Goal: Information Seeking & Learning: Learn about a topic

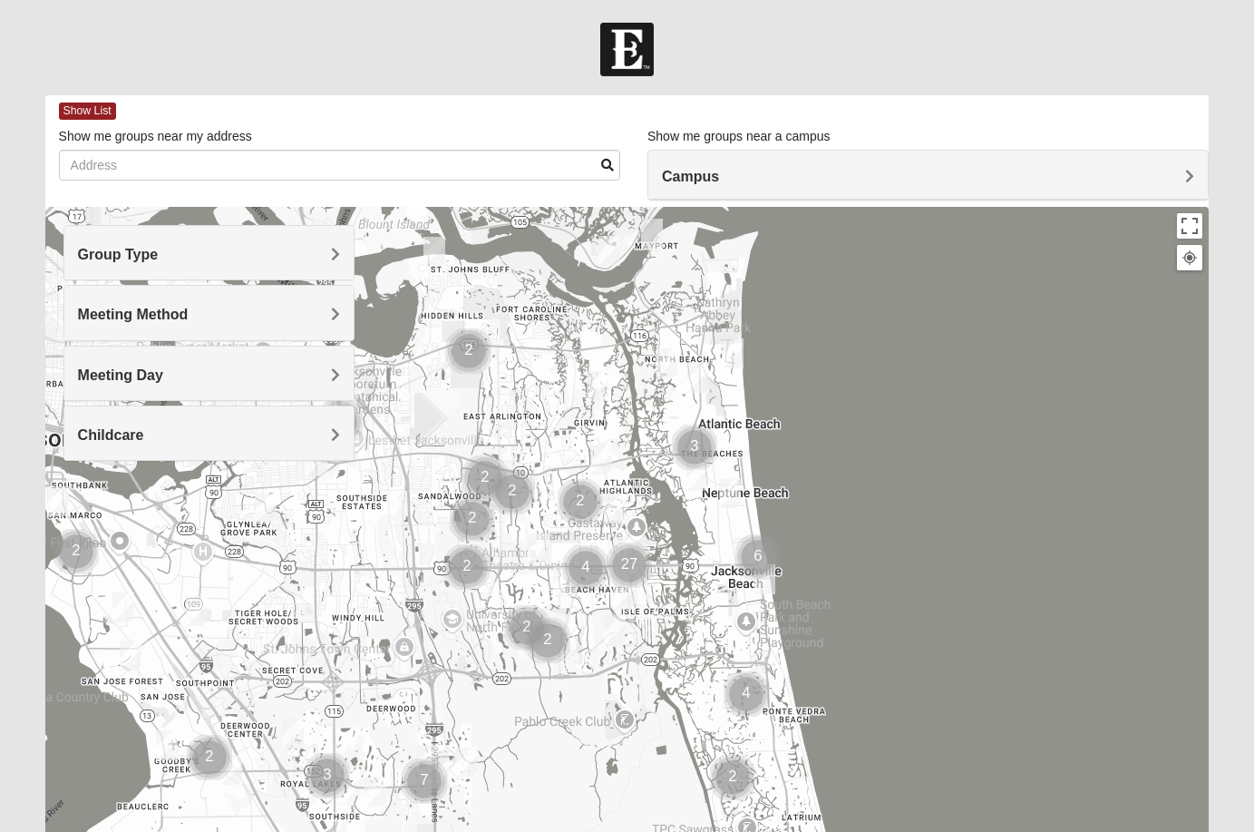
click at [308, 255] on h4 "Group Type" at bounding box center [209, 254] width 262 height 17
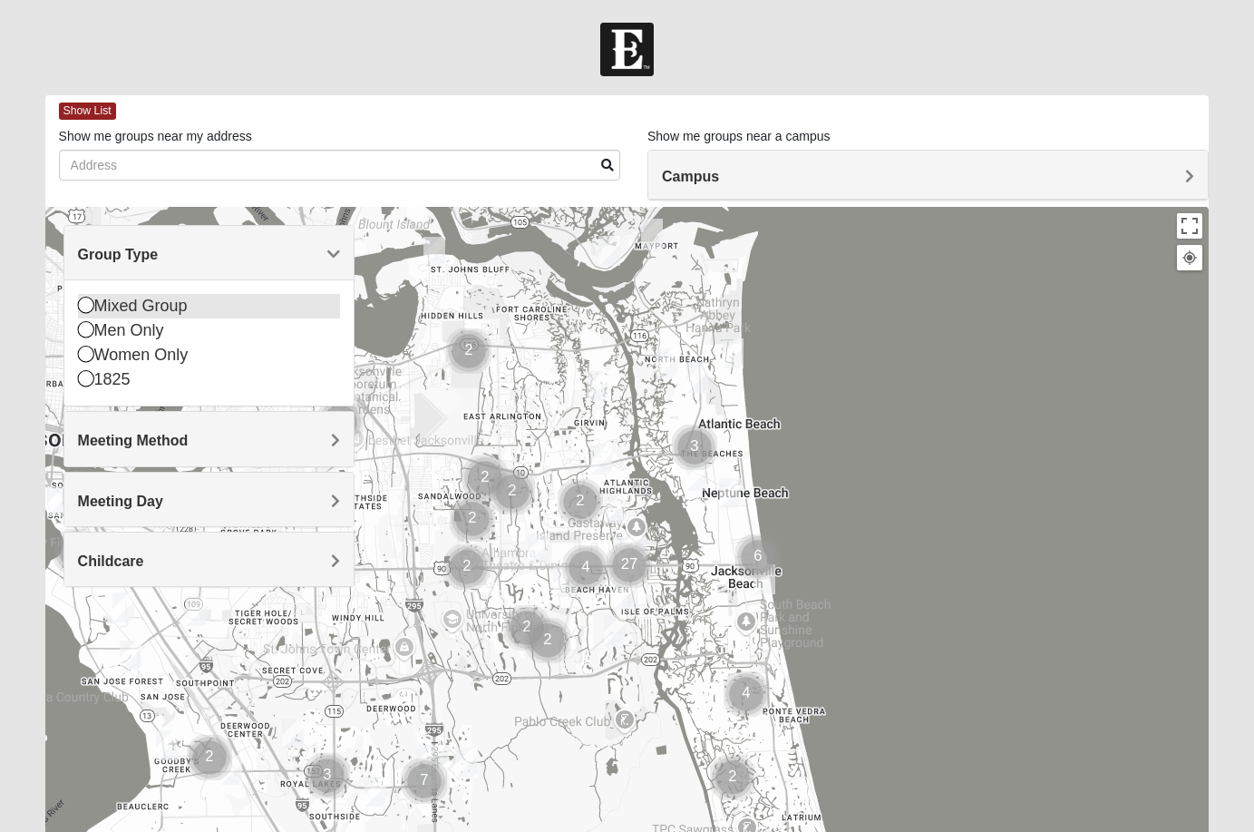
click at [177, 300] on div "Mixed Group" at bounding box center [209, 306] width 262 height 24
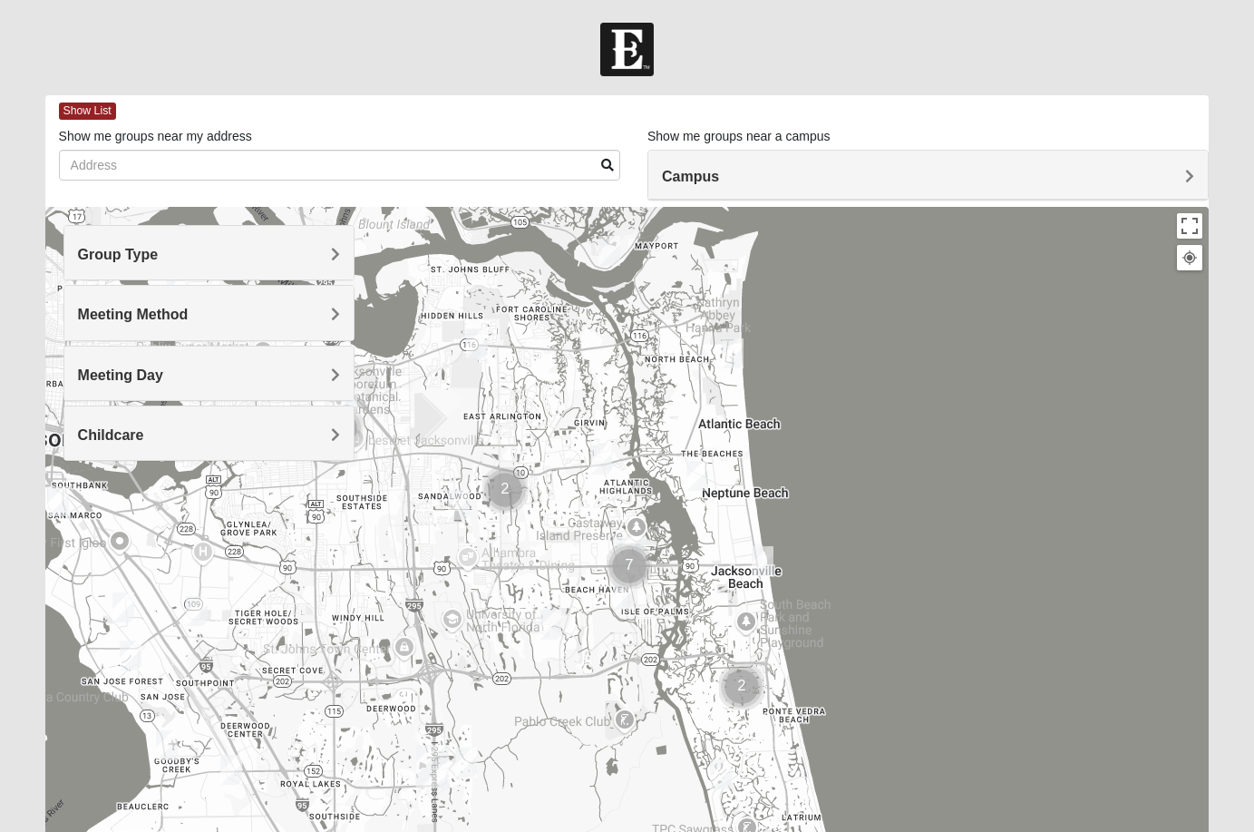
click at [246, 365] on div "Meeting Day" at bounding box center [208, 373] width 289 height 54
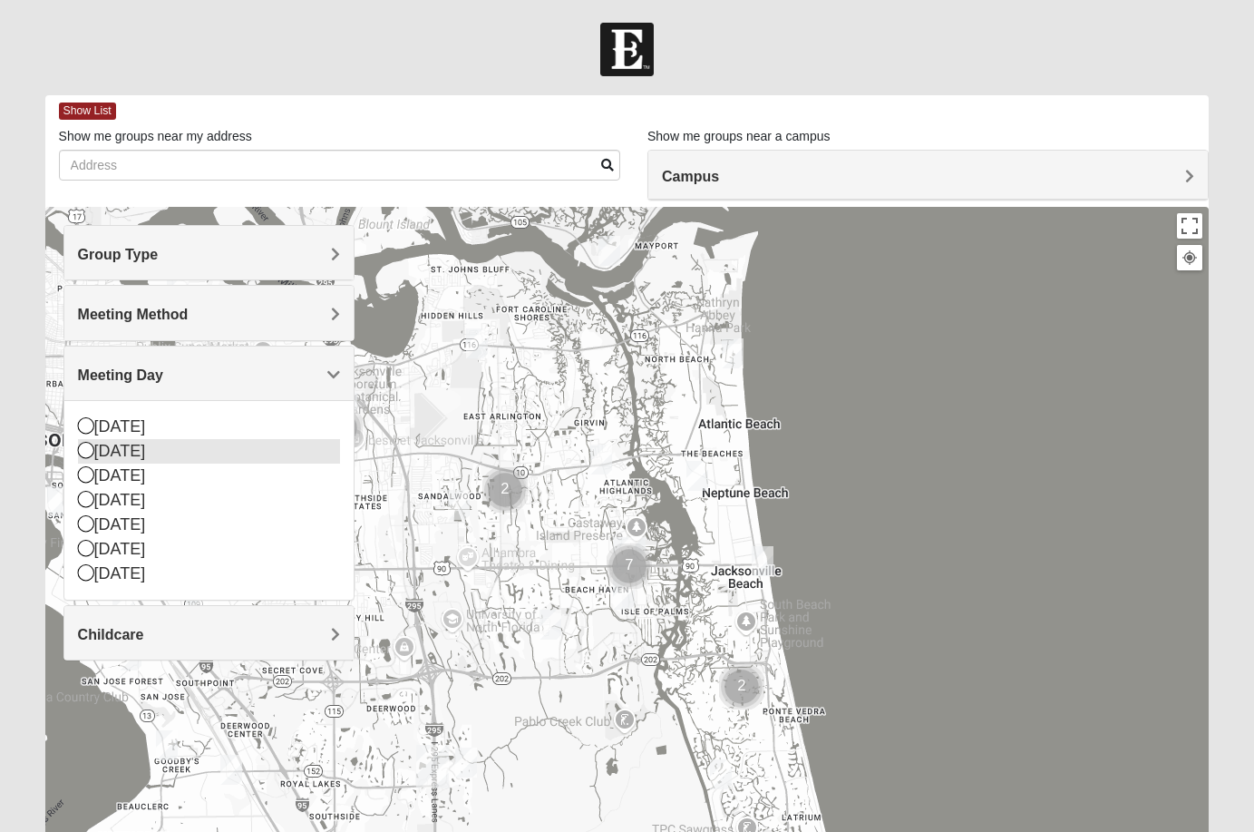
click at [226, 456] on div "[DATE]" at bounding box center [209, 451] width 262 height 24
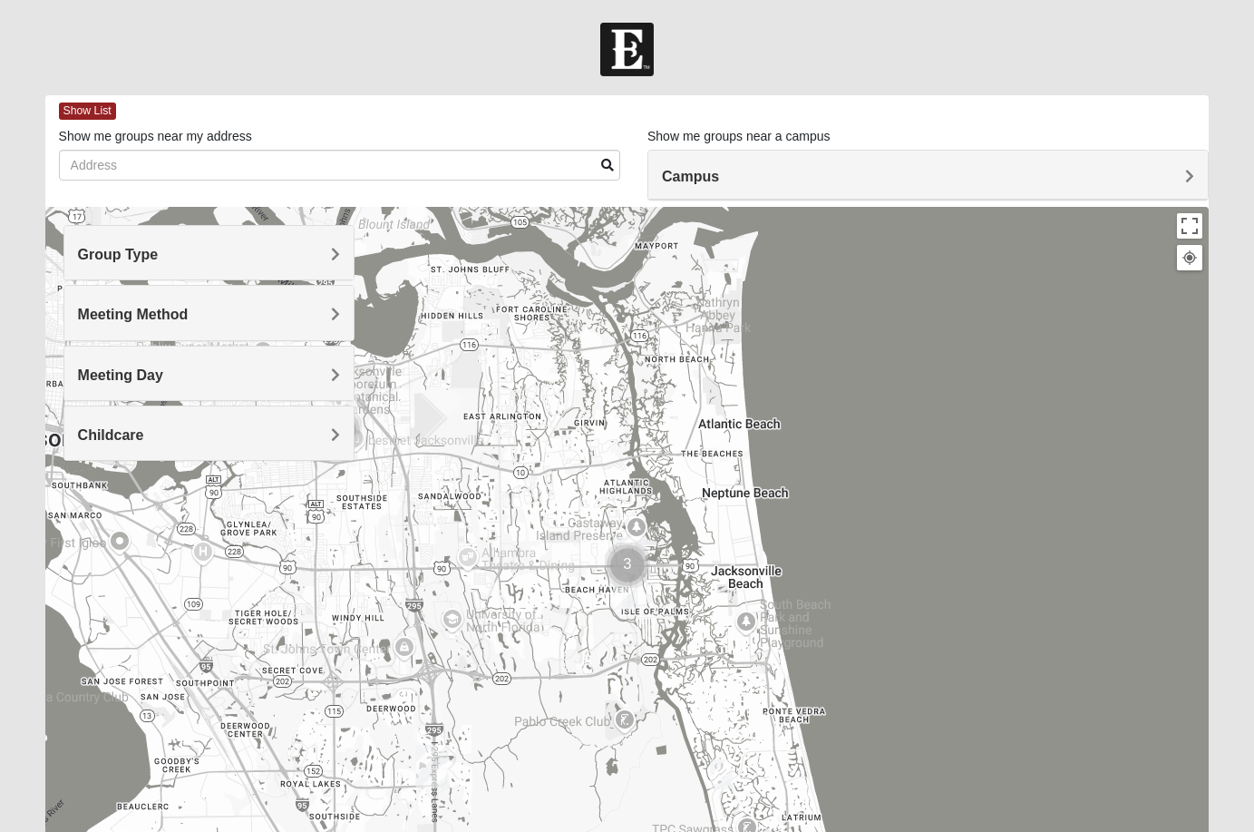
click at [627, 558] on img "Cluster of 3 groups" at bounding box center [627, 564] width 45 height 45
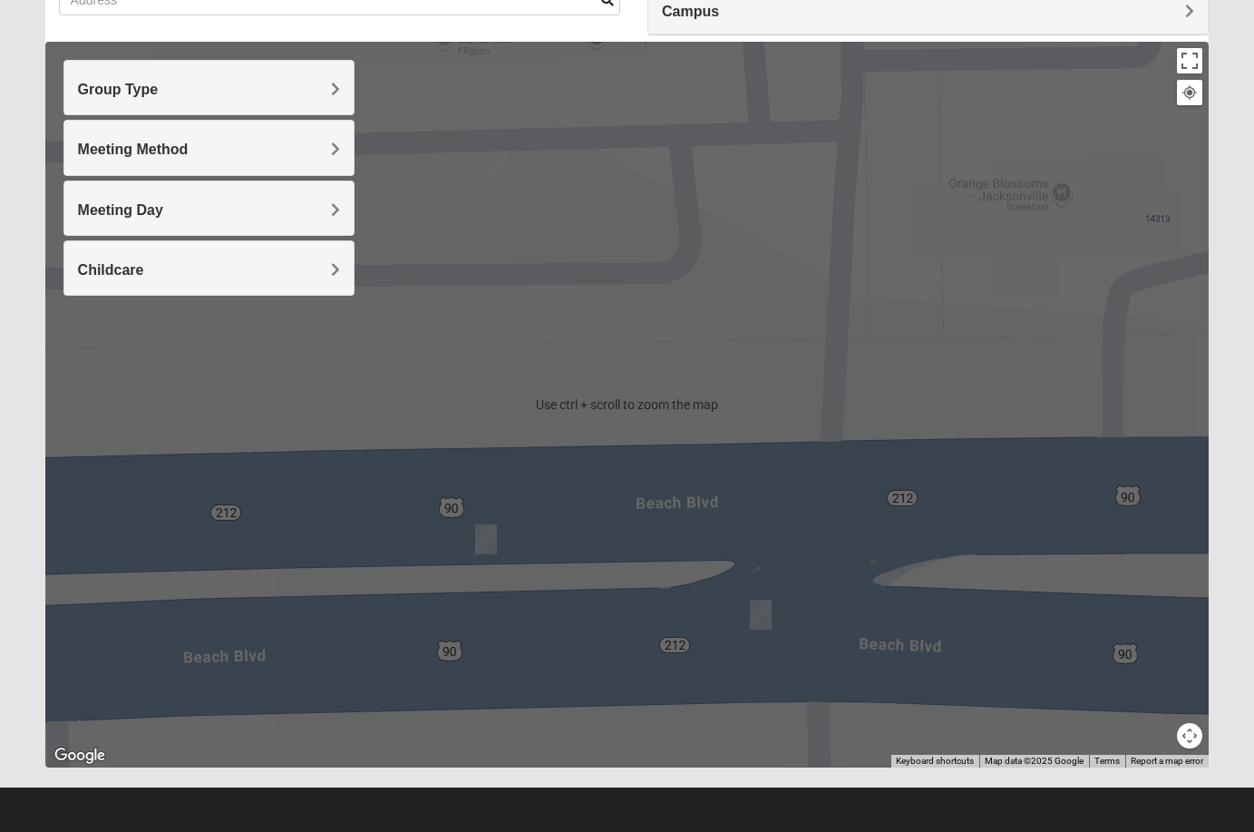
scroll to position [167, 0]
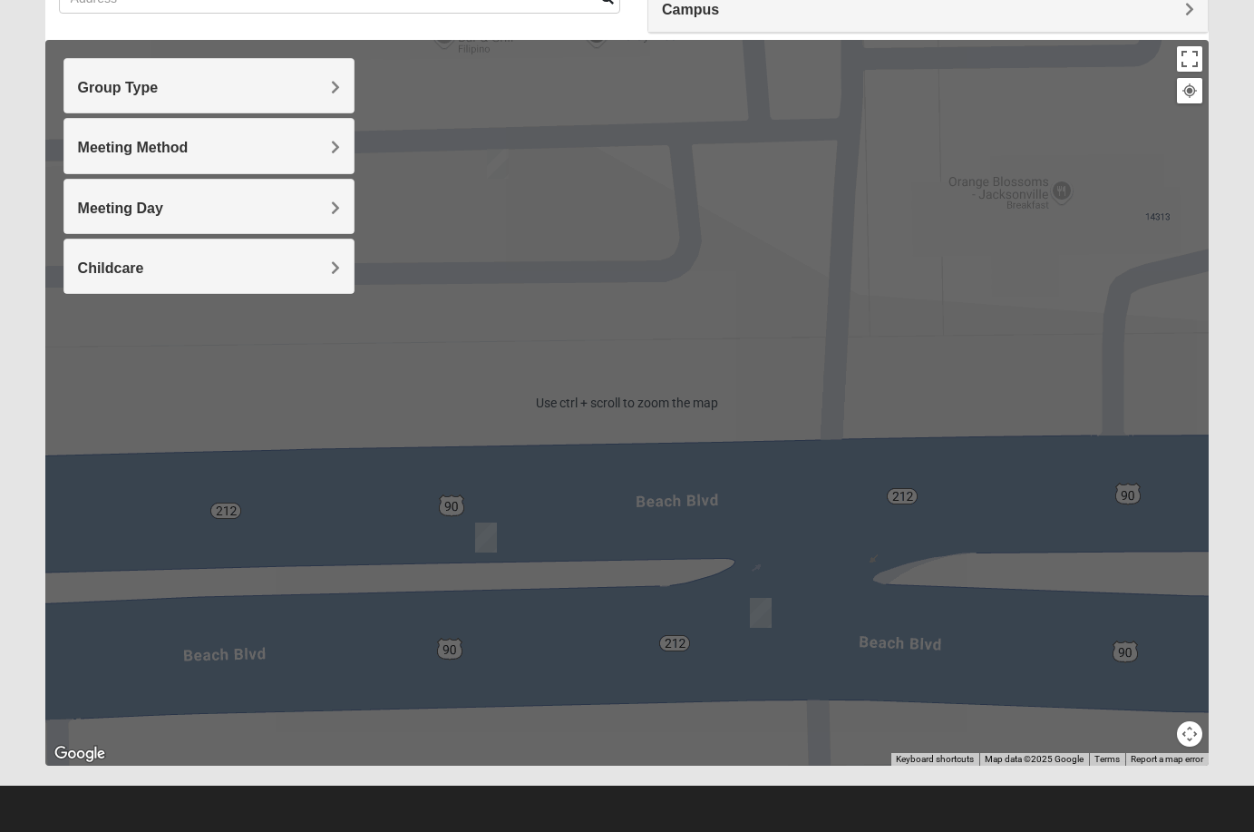
click at [484, 539] on img "On Campus Mixed Simpson 32250" at bounding box center [486, 537] width 22 height 30
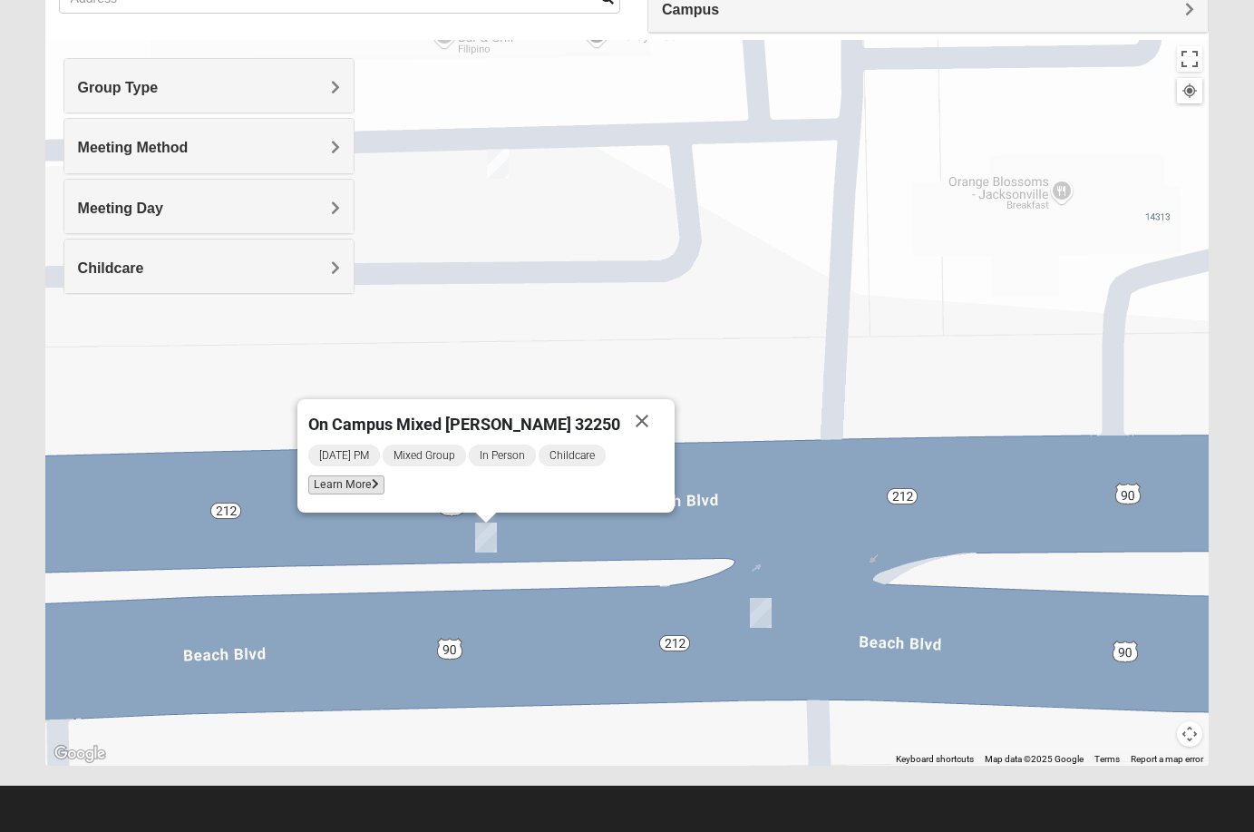
click at [384, 487] on span "Learn More" at bounding box center [346, 484] width 76 height 19
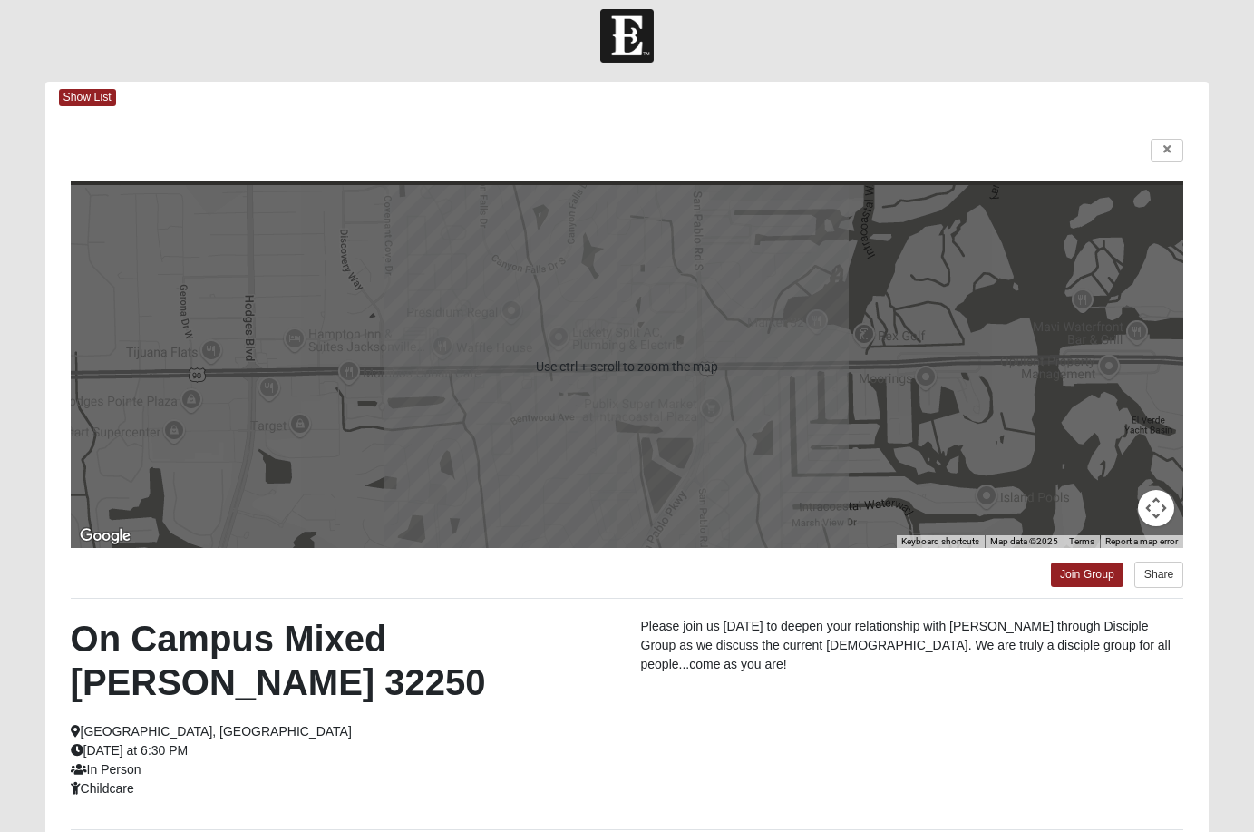
scroll to position [0, 0]
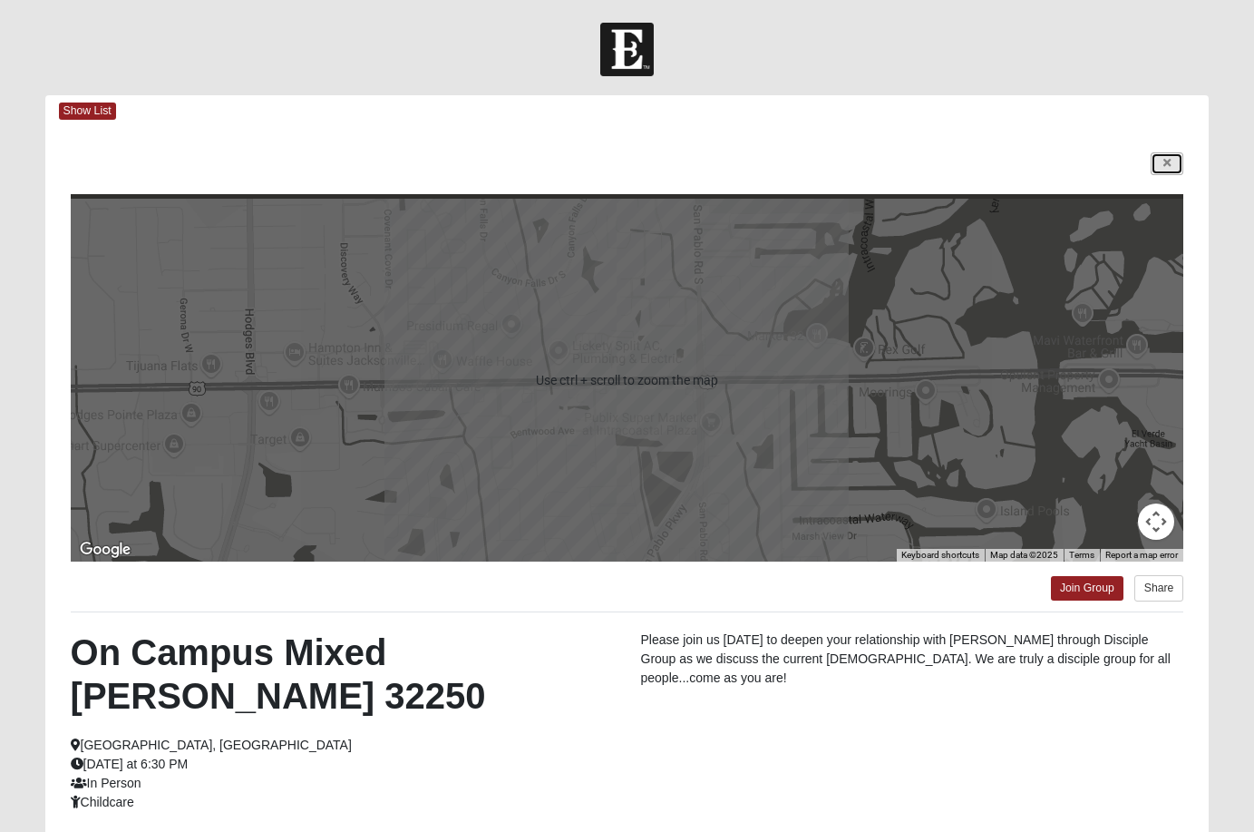
click at [1168, 161] on icon at bounding box center [1166, 163] width 7 height 11
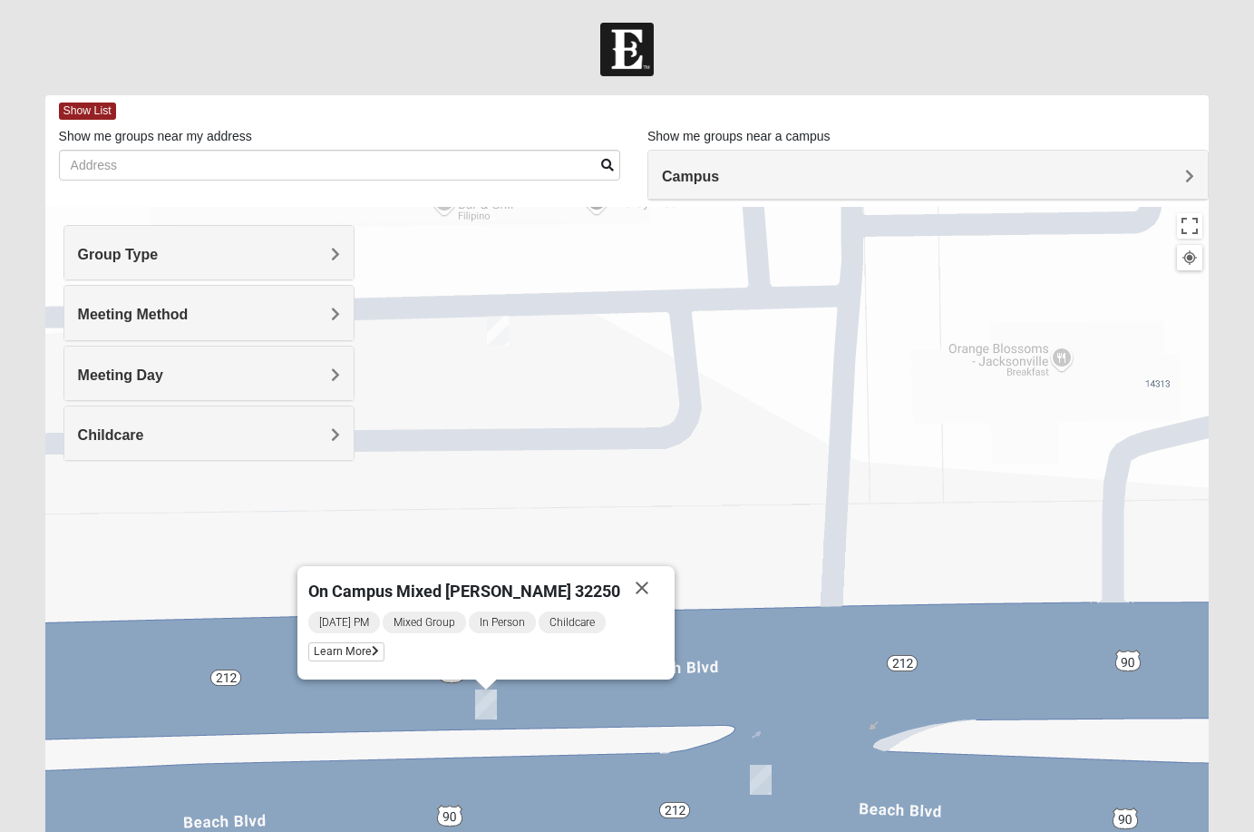
click at [765, 786] on img "On Campus Mixed Long 32250" at bounding box center [761, 779] width 22 height 30
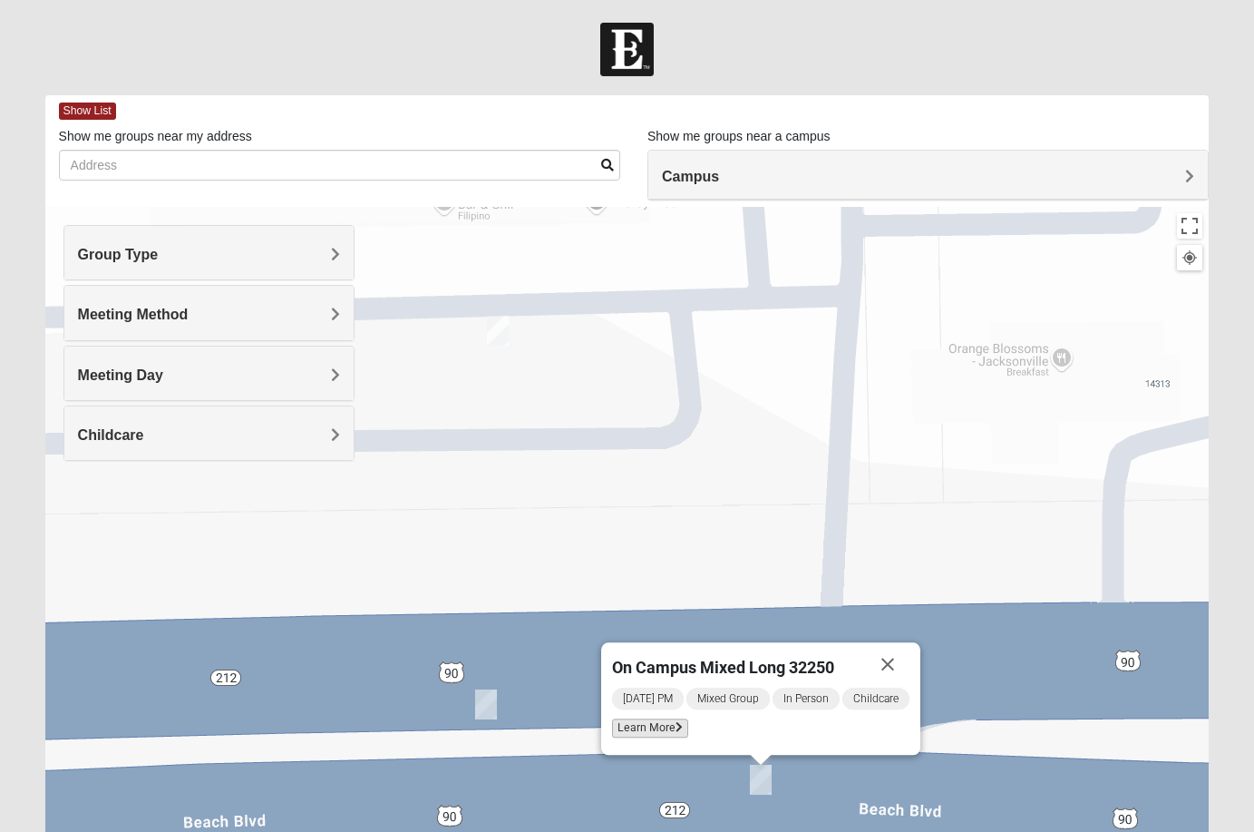
click at [646, 722] on span "Learn More" at bounding box center [650, 727] width 76 height 19
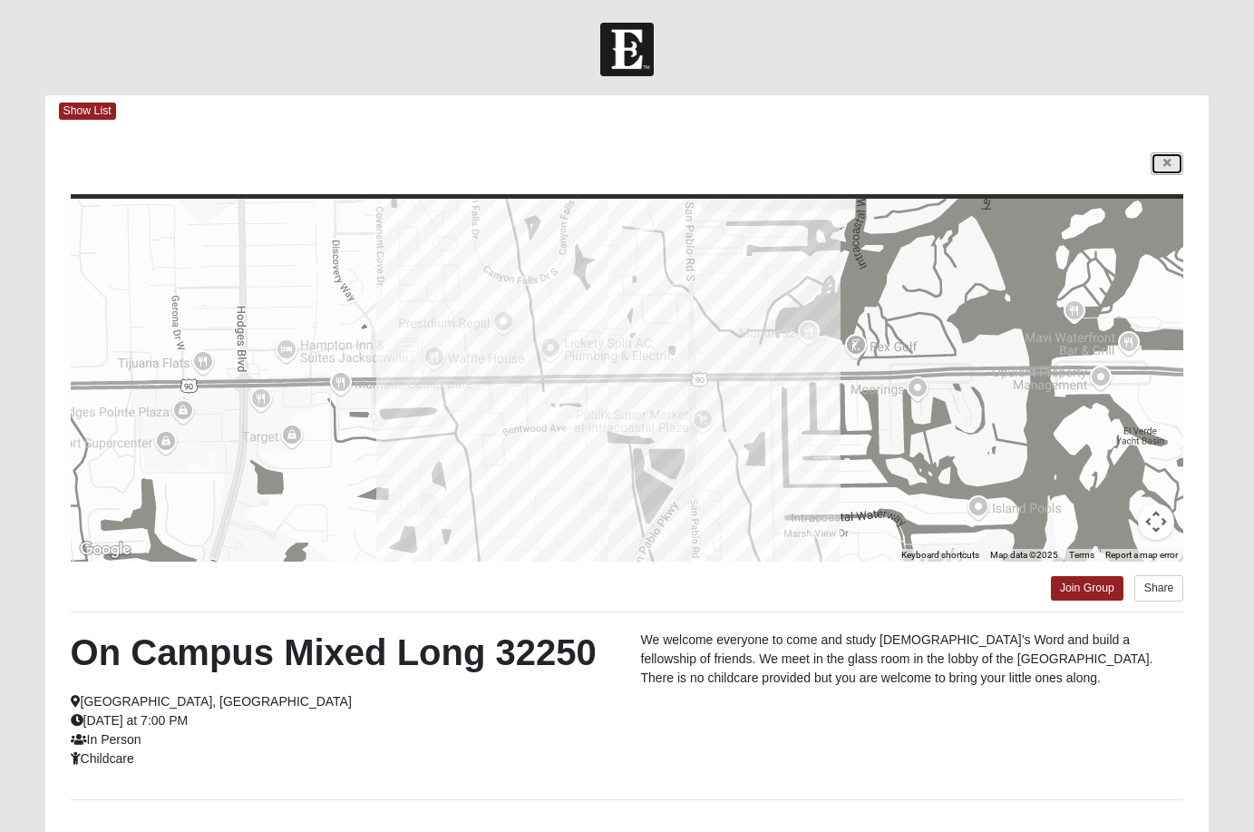
click at [1163, 158] on link at bounding box center [1167, 163] width 33 height 23
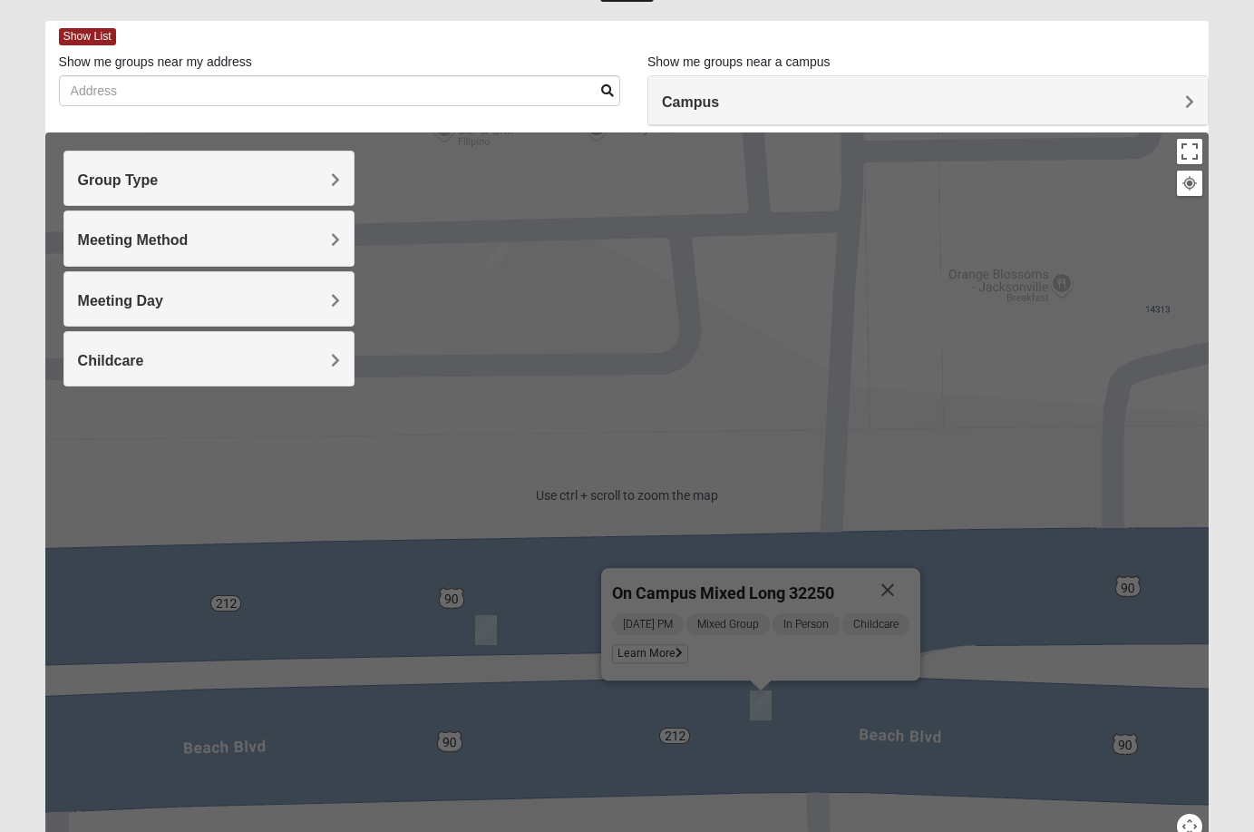
scroll to position [91, 0]
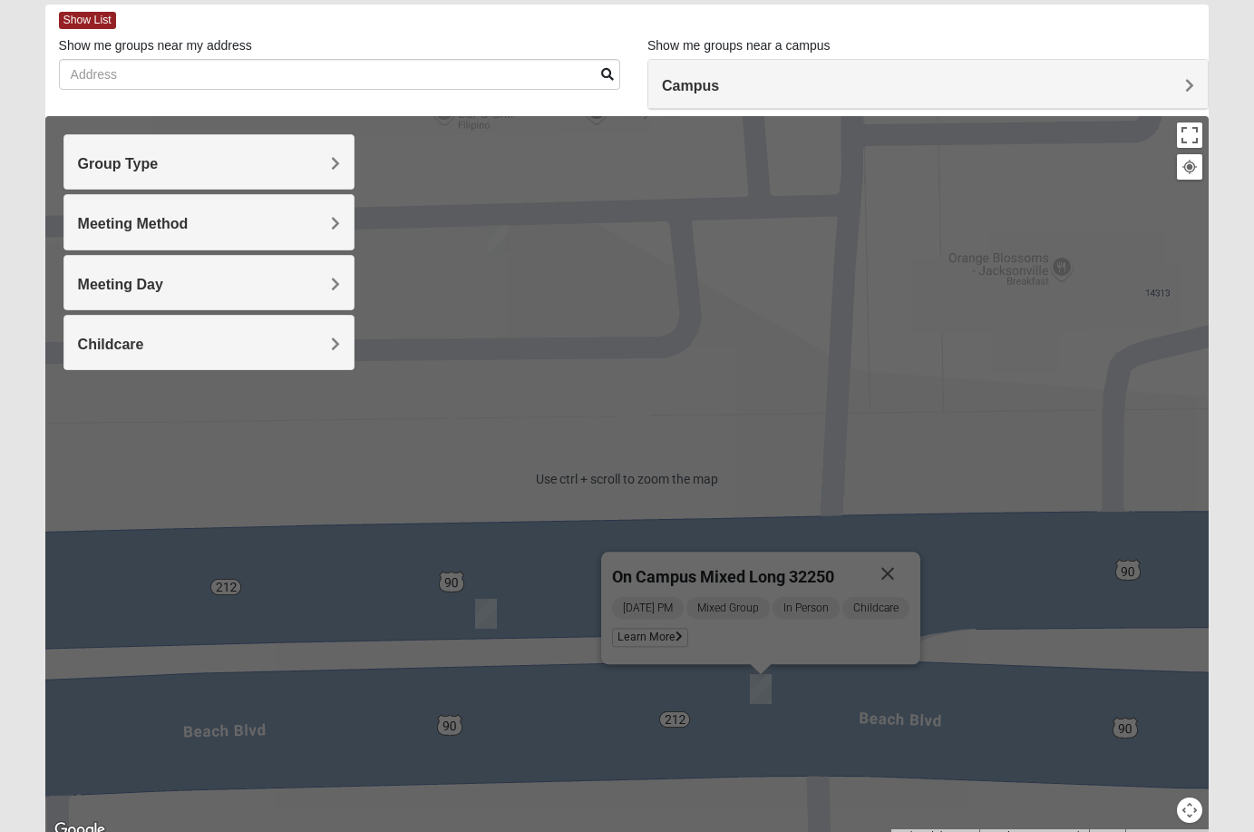
click at [495, 243] on img "On Campus Mixed Salazar 32250" at bounding box center [498, 240] width 22 height 30
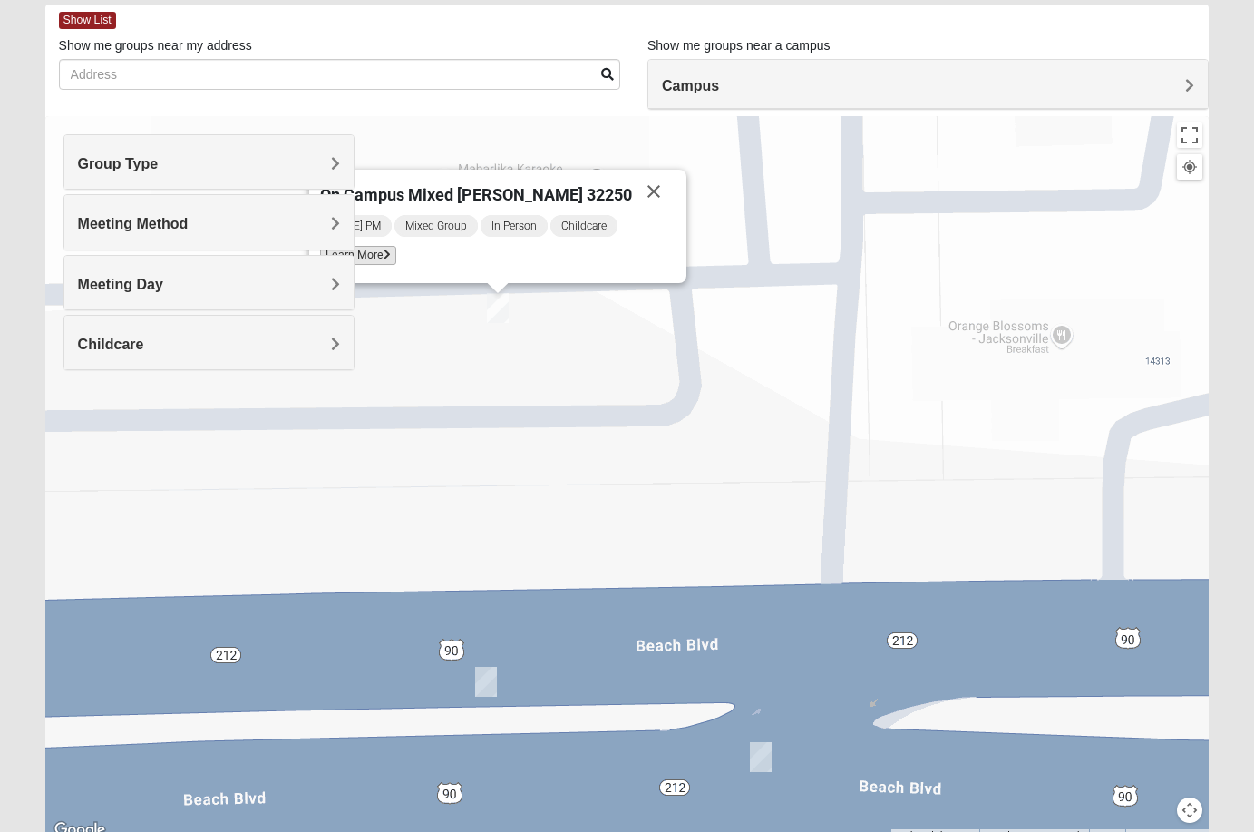
click at [396, 256] on span "Learn More" at bounding box center [358, 255] width 76 height 19
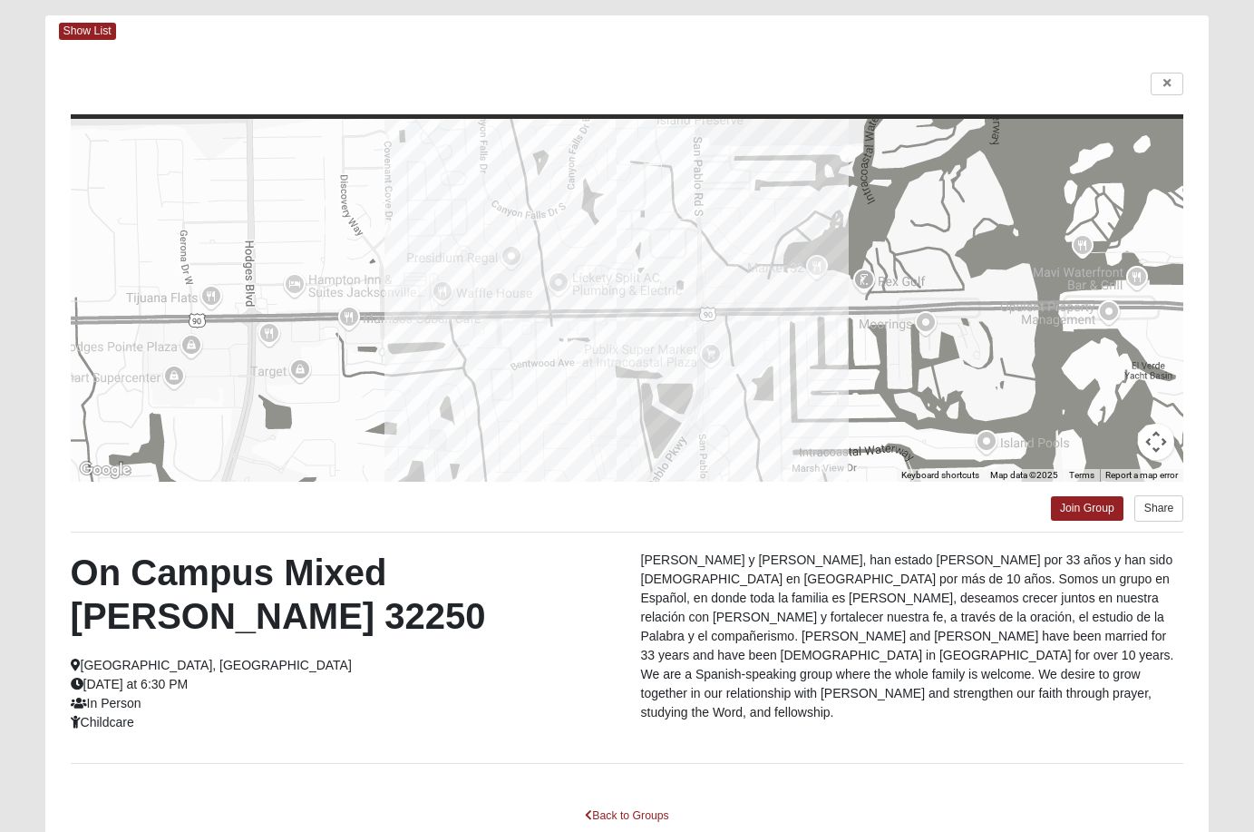
scroll to position [11, 0]
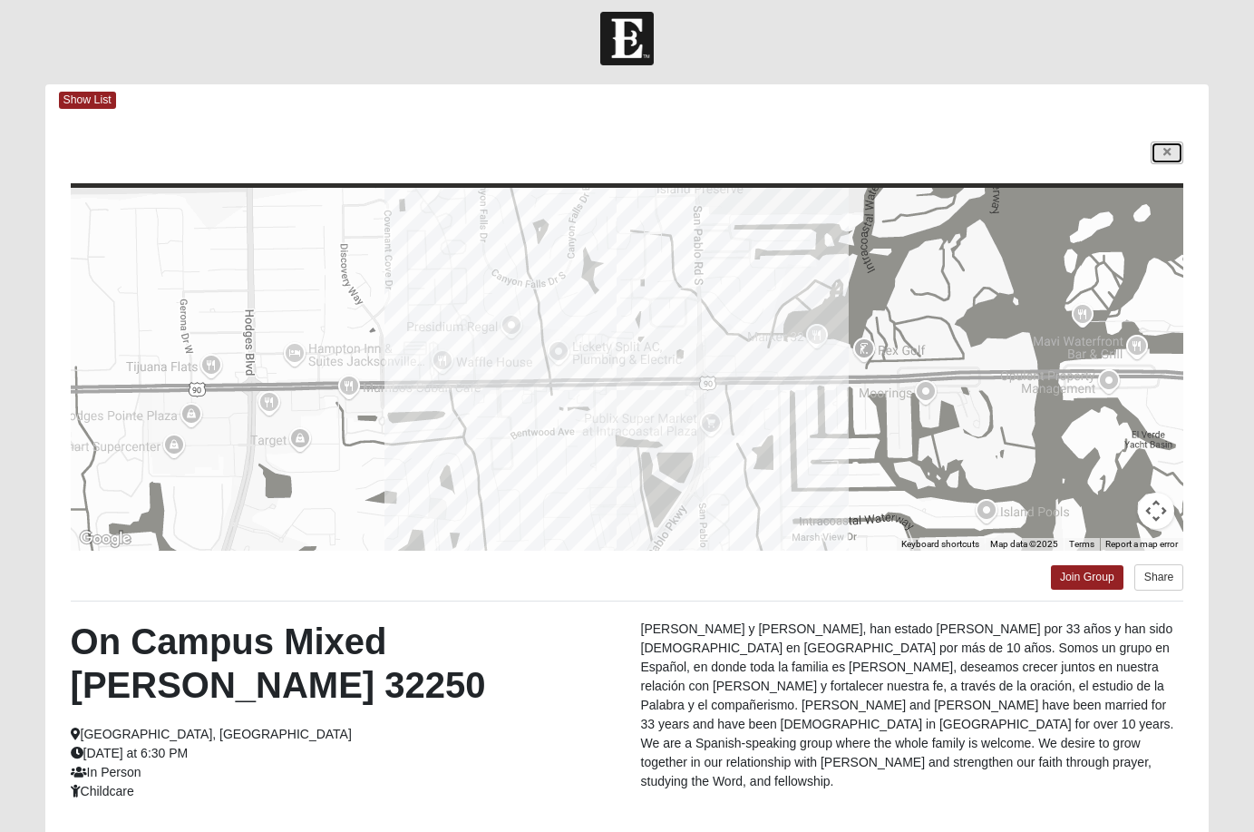
click at [1160, 148] on link at bounding box center [1167, 152] width 33 height 23
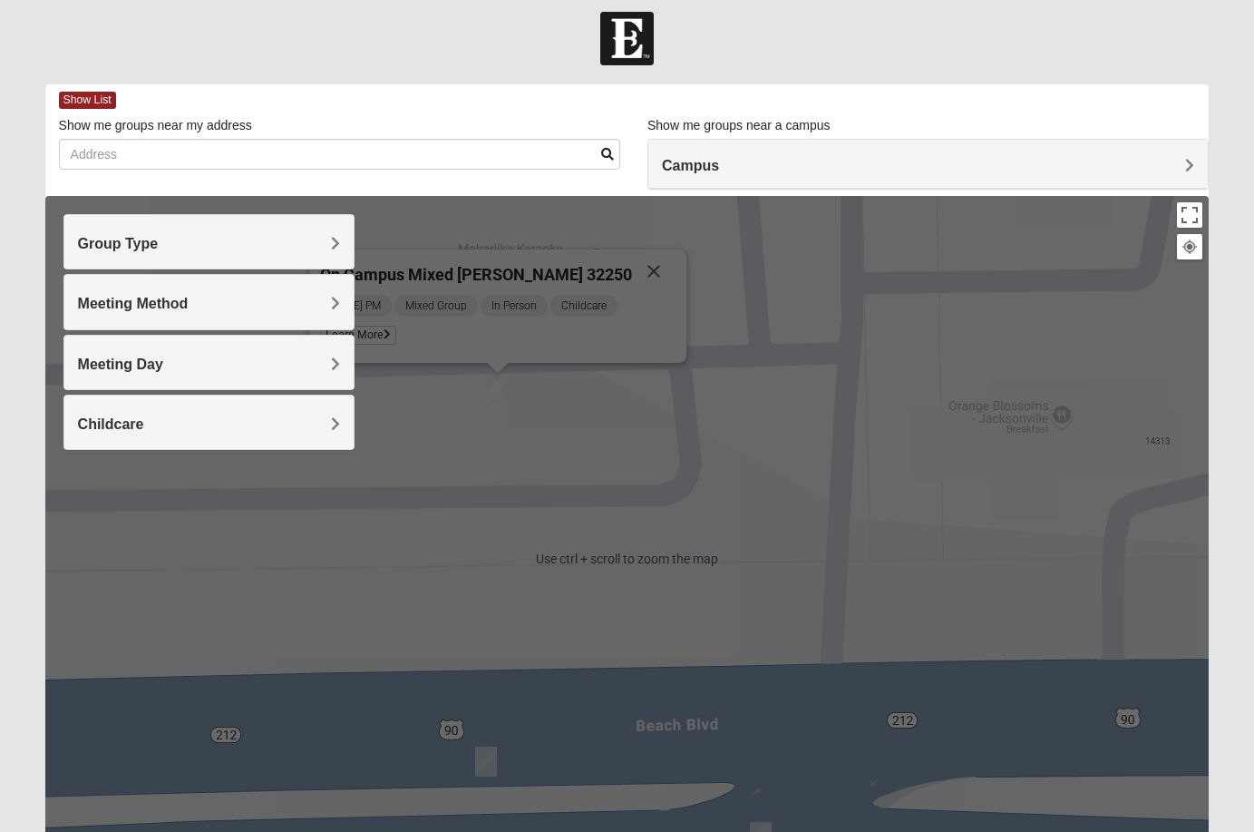
scroll to position [102, 0]
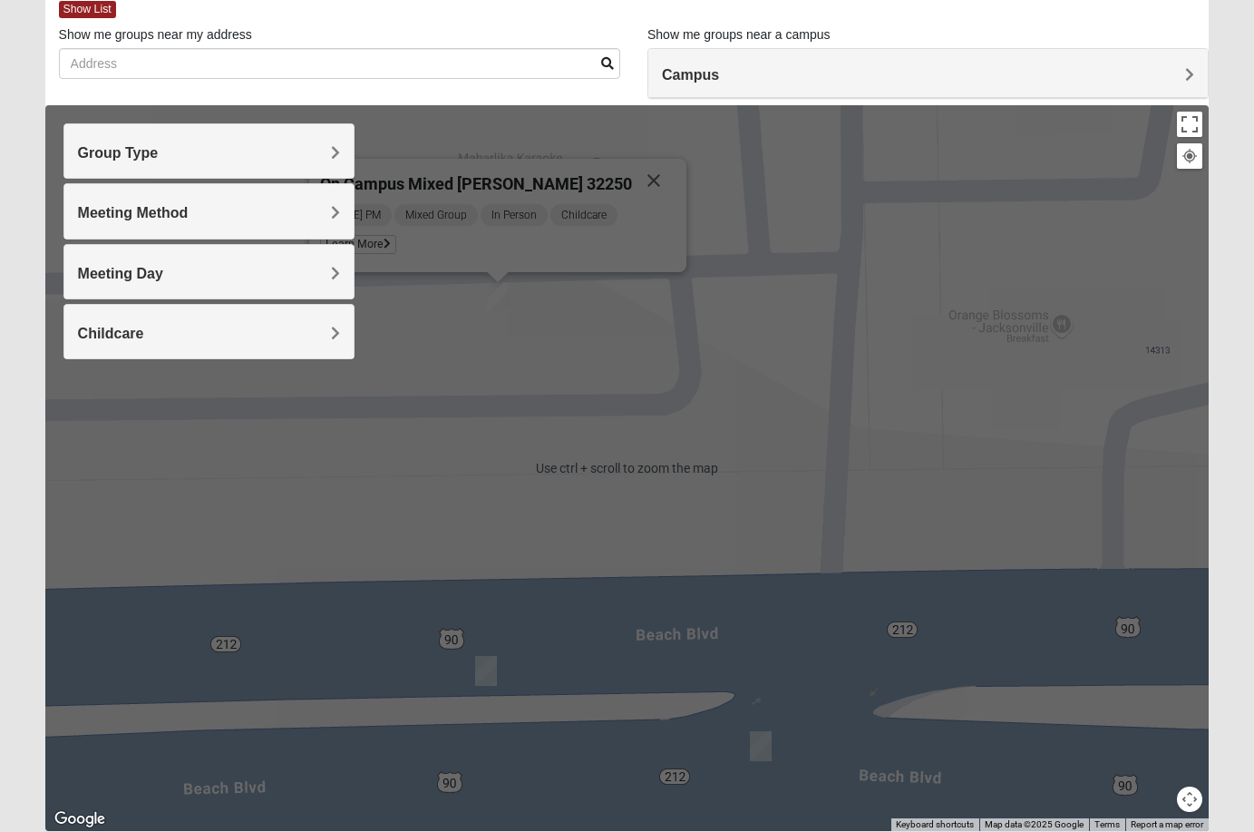
click at [881, 452] on div "On Campus Mixed [PERSON_NAME] 32250 [DATE] PM Mixed Group In Person Childcare L…" at bounding box center [627, 467] width 1164 height 725
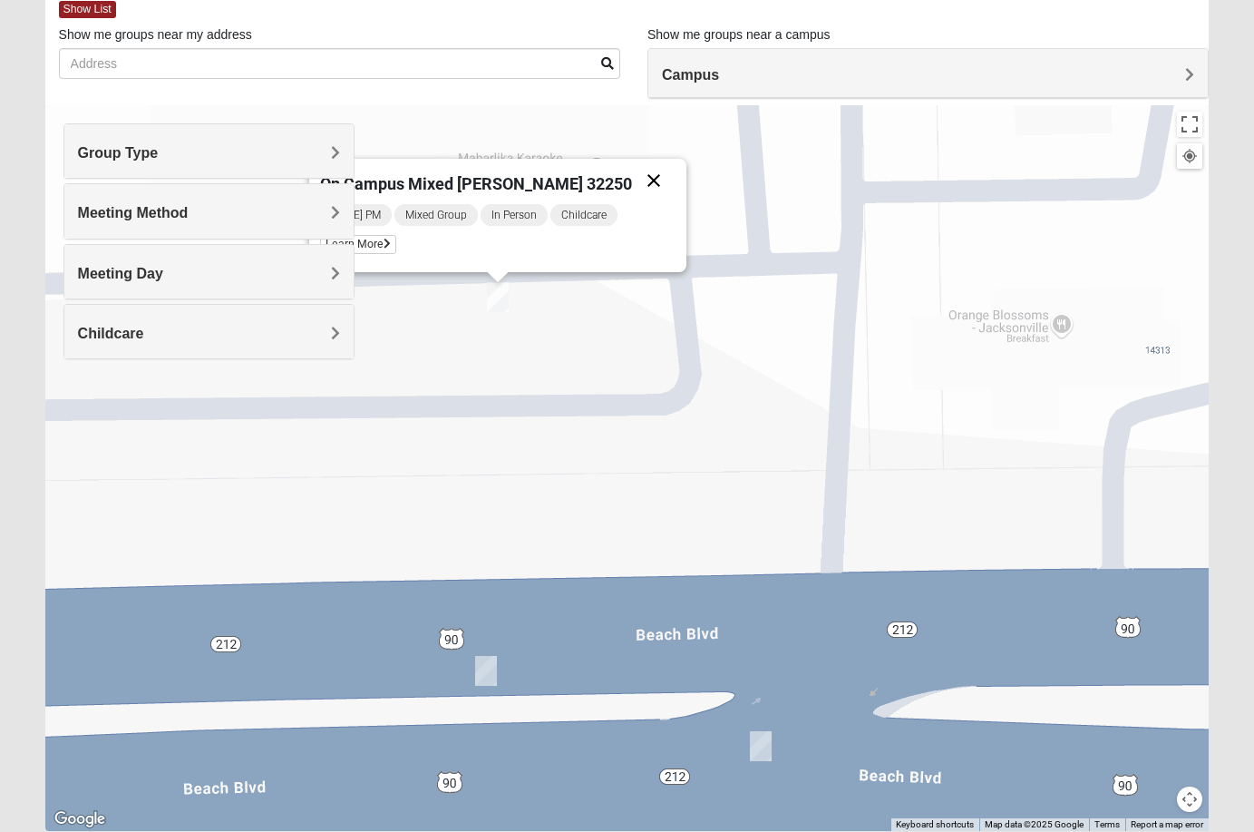
click at [632, 180] on button "Close" at bounding box center [654, 181] width 44 height 44
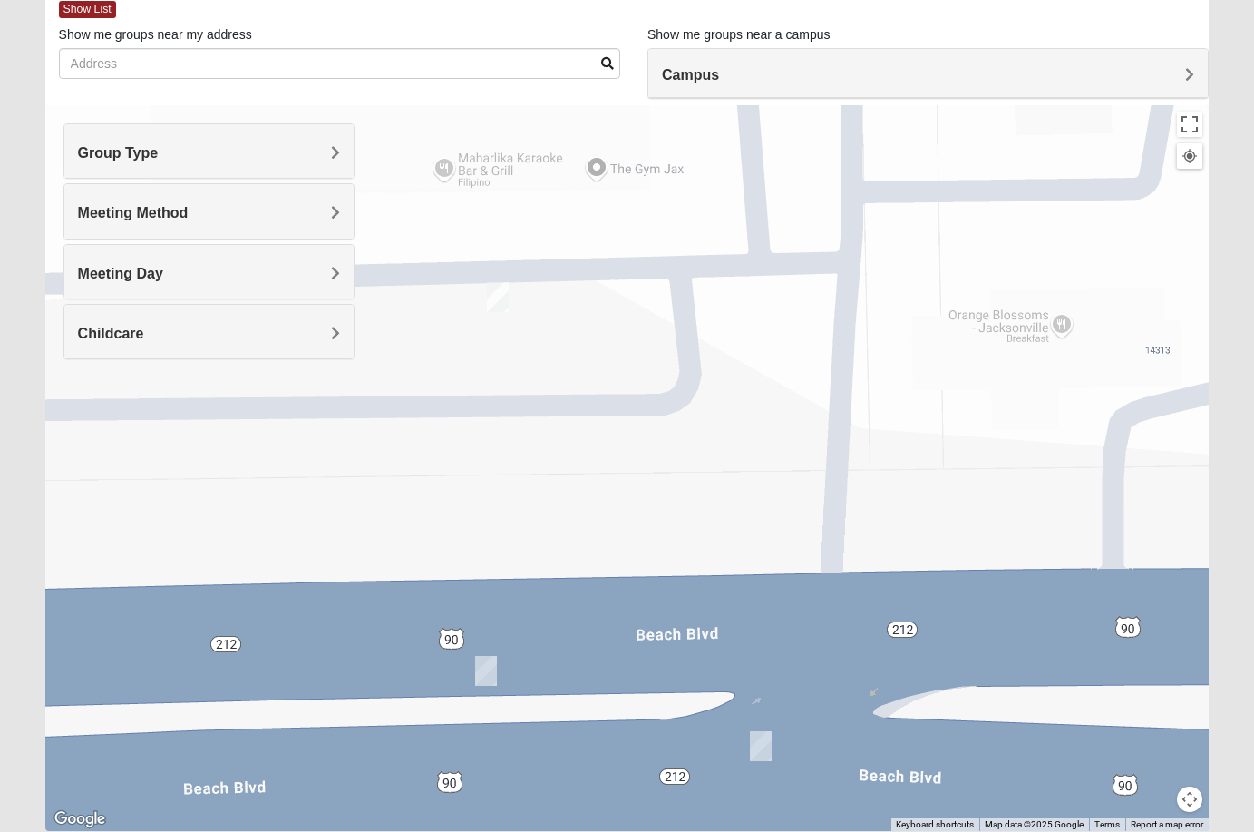
click at [236, 218] on h4 "Meeting Method" at bounding box center [209, 212] width 262 height 17
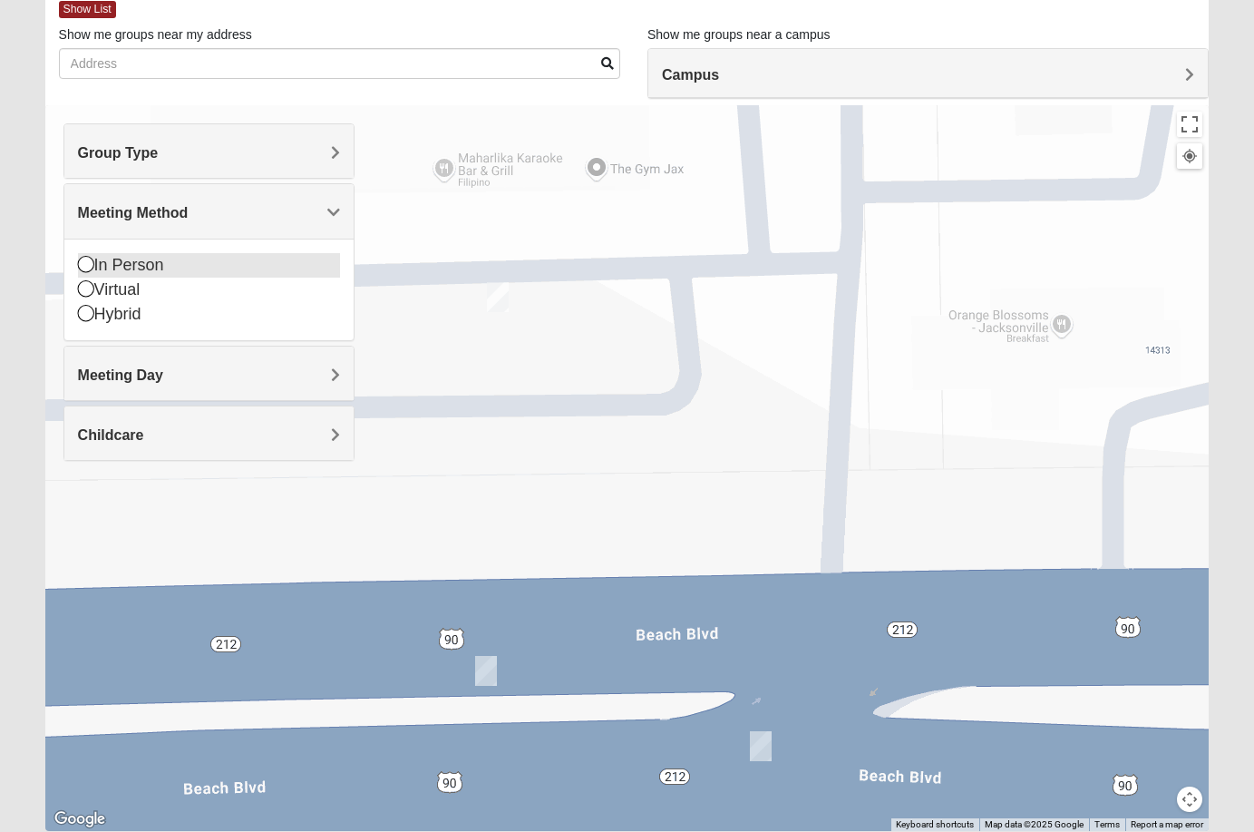
click at [214, 266] on div "In Person" at bounding box center [209, 265] width 262 height 24
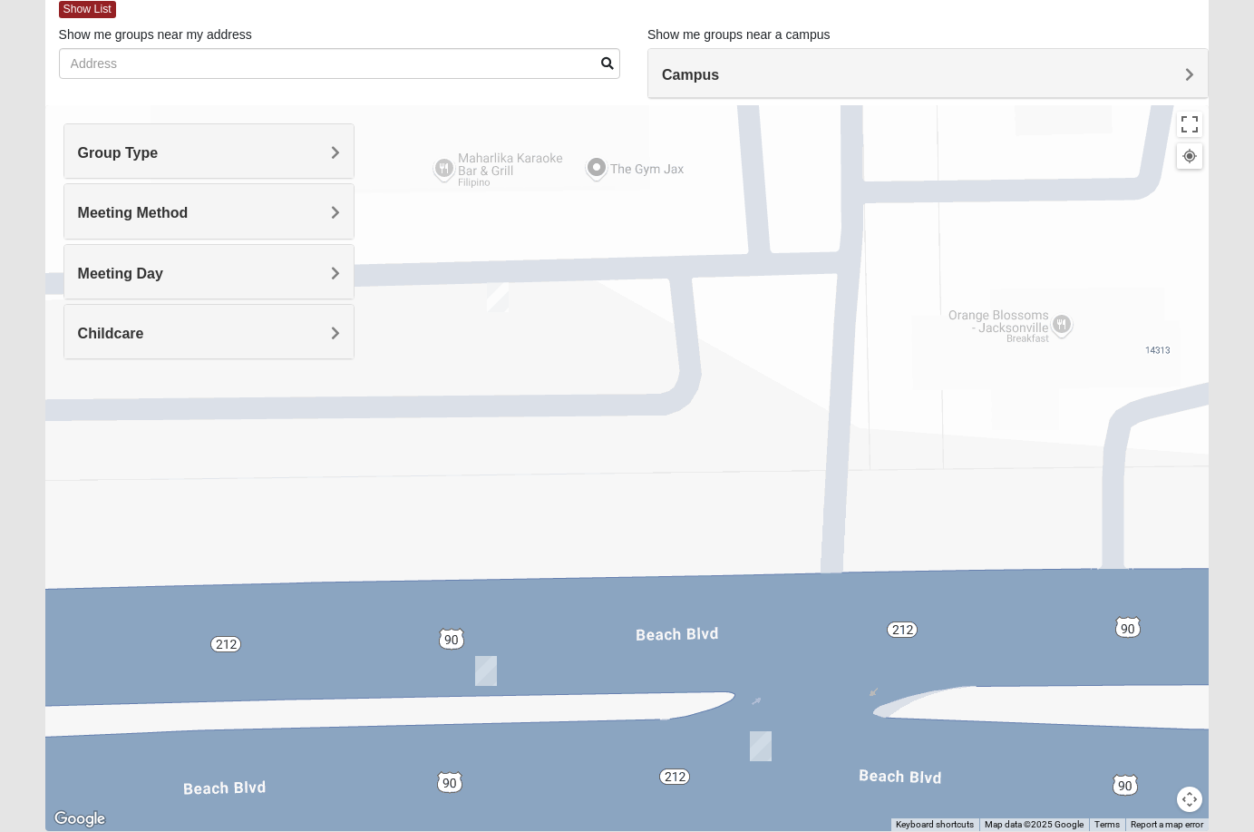
click at [221, 276] on h4 "Meeting Day" at bounding box center [209, 273] width 262 height 17
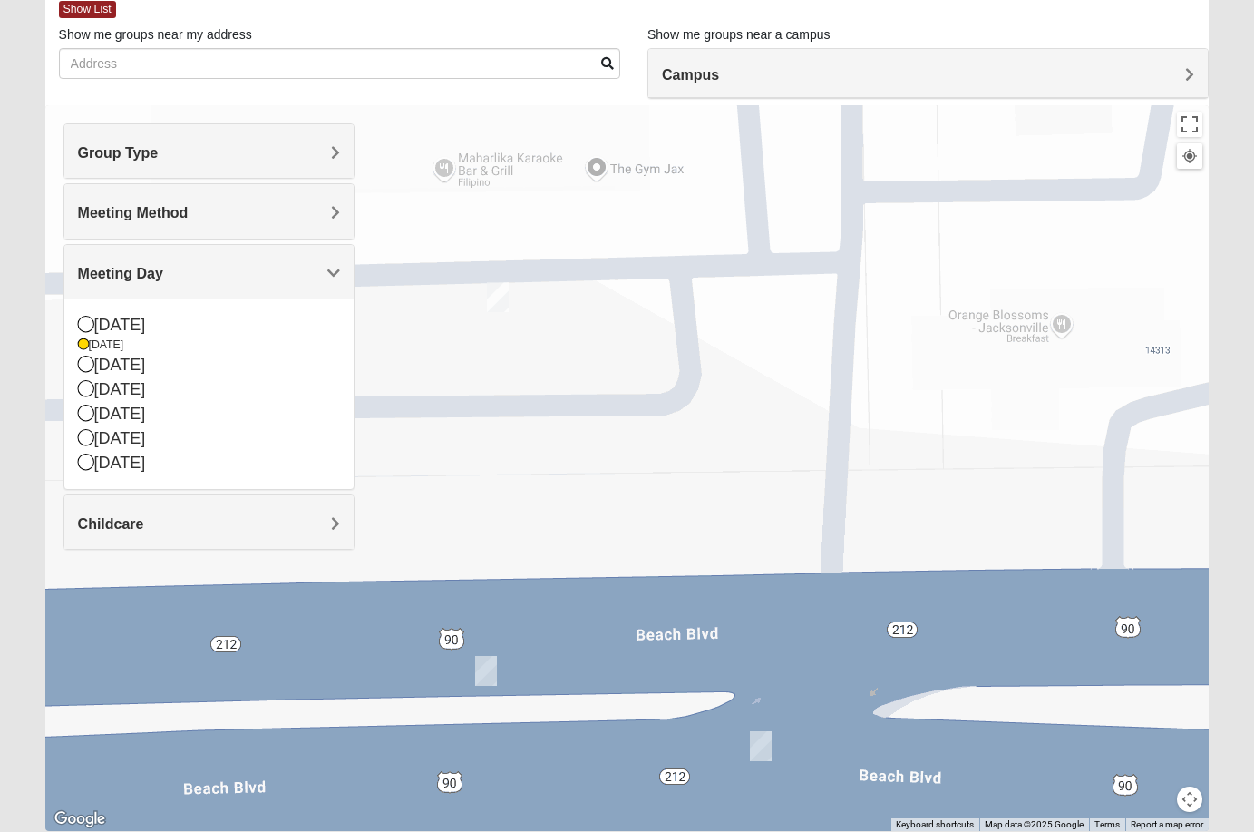
click at [1235, 257] on form "Log In Find A Group Error Show List Loading Groups" at bounding box center [627, 409] width 1254 height 976
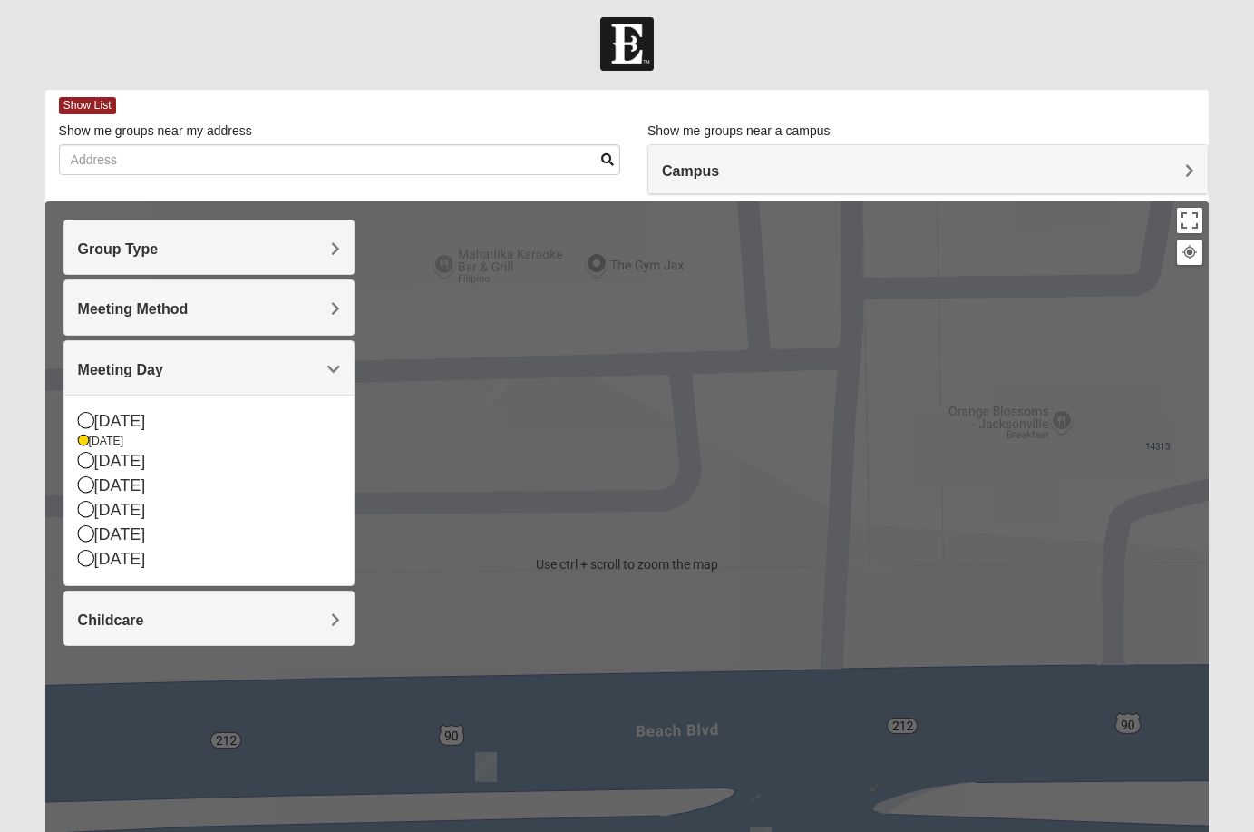
scroll to position [0, 0]
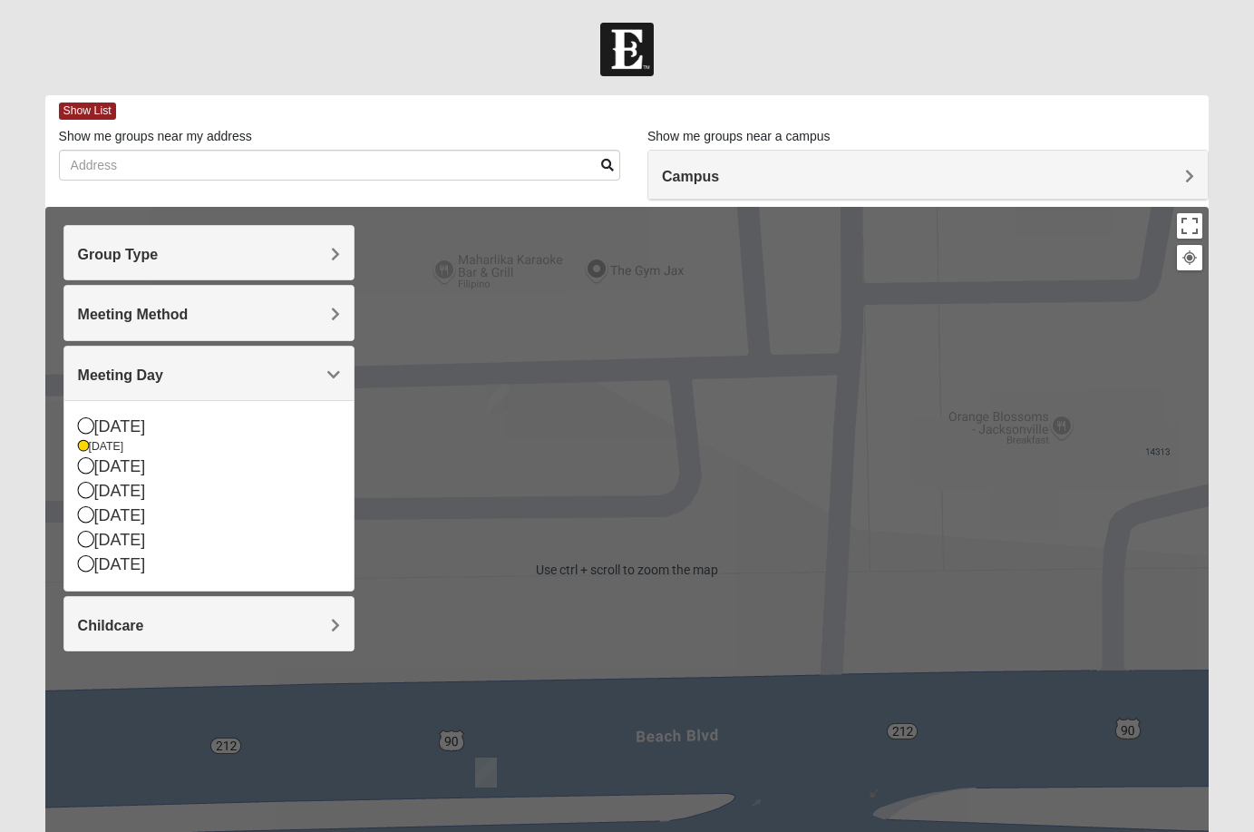
click at [492, 606] on div at bounding box center [627, 569] width 1164 height 725
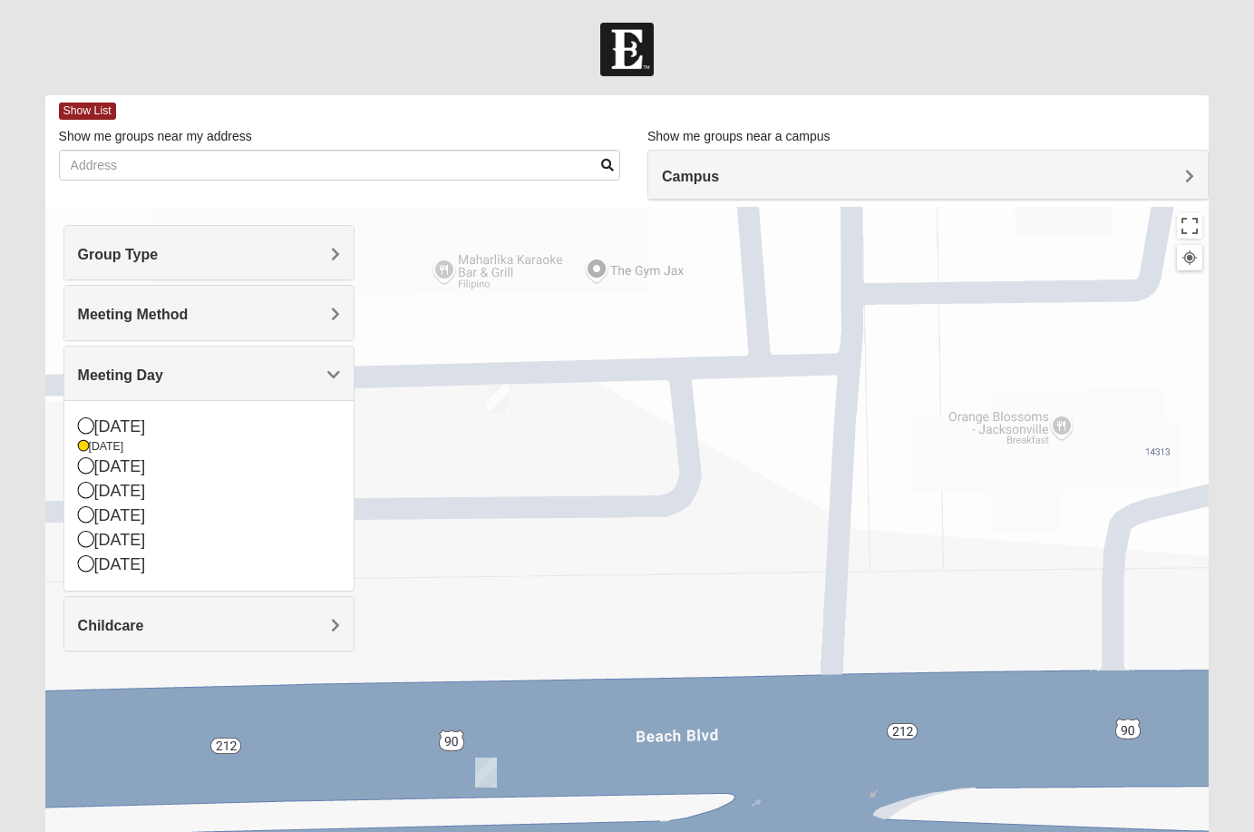
click at [889, 161] on div "Campus" at bounding box center [928, 175] width 560 height 49
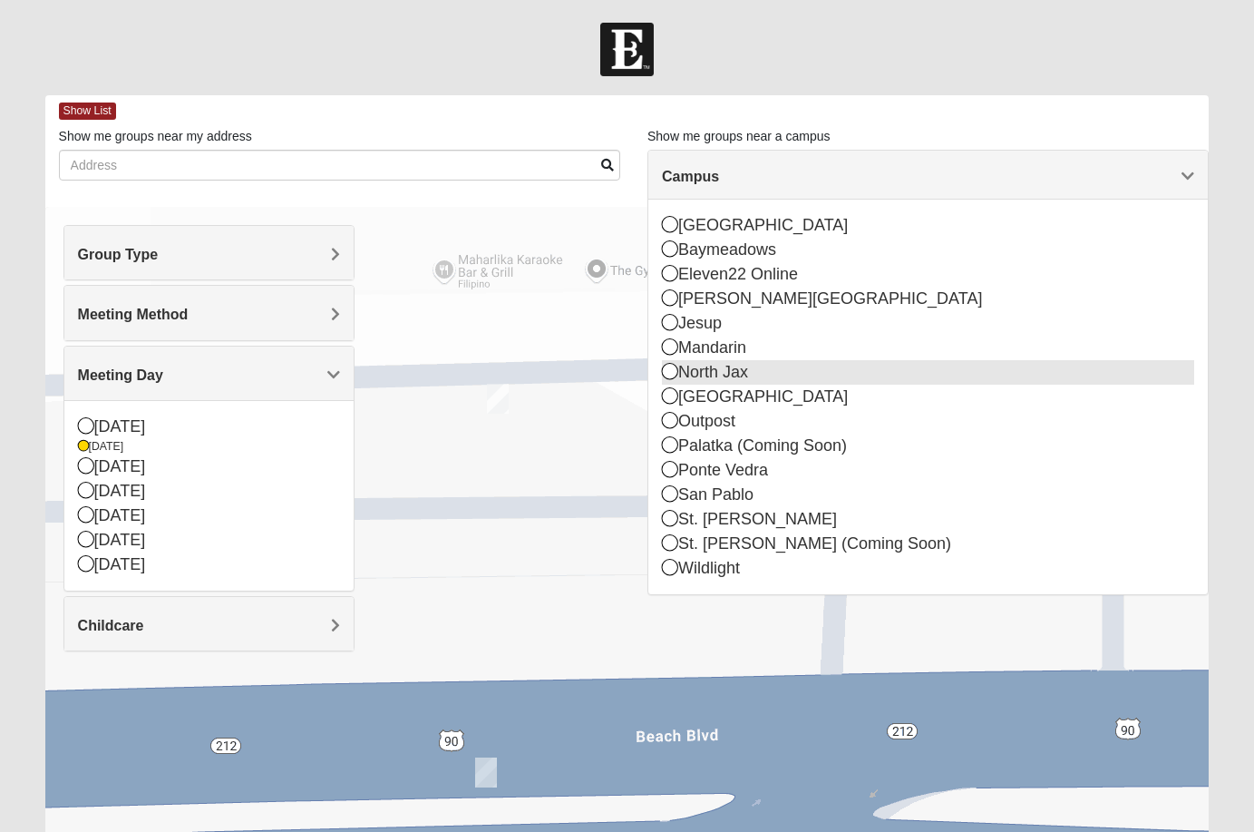
click at [747, 377] on div "North Jax" at bounding box center [928, 372] width 532 height 24
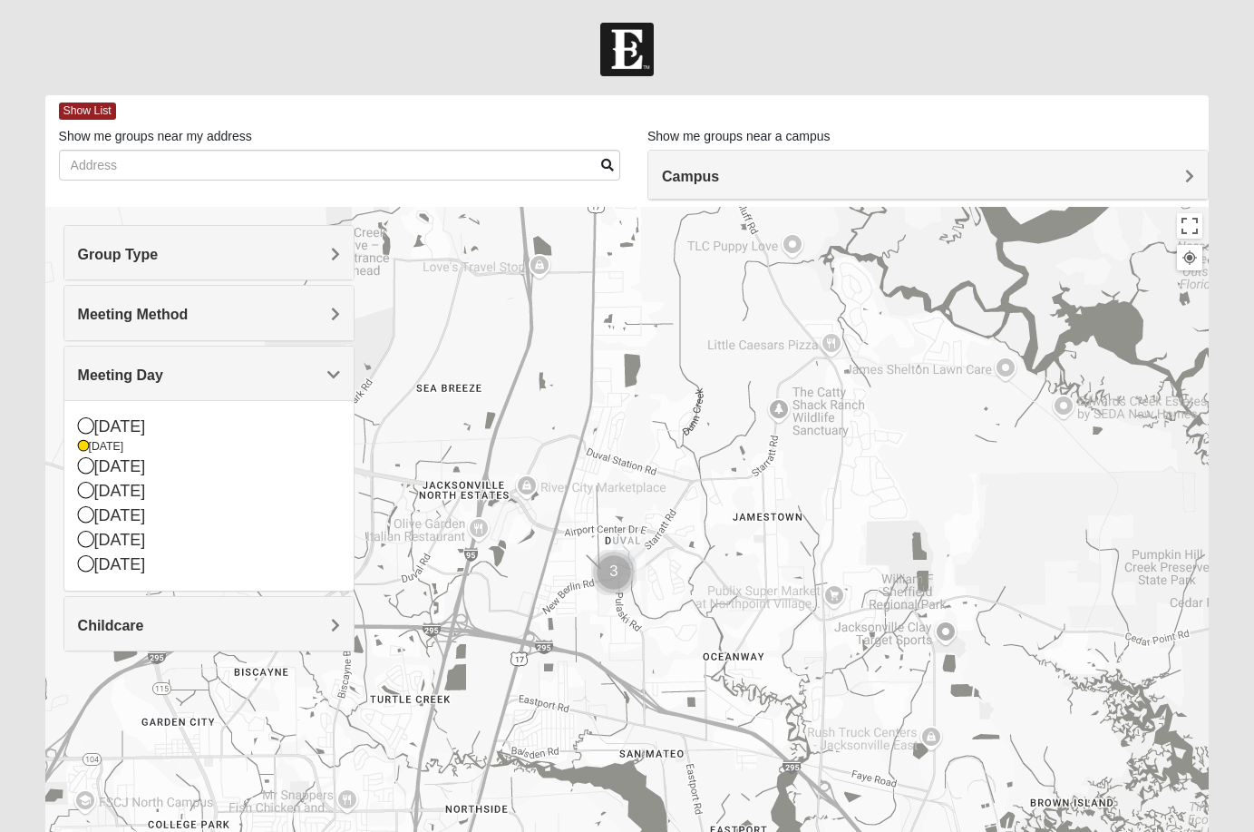
click at [617, 577] on img "Cluster of 3 groups" at bounding box center [613, 572] width 45 height 45
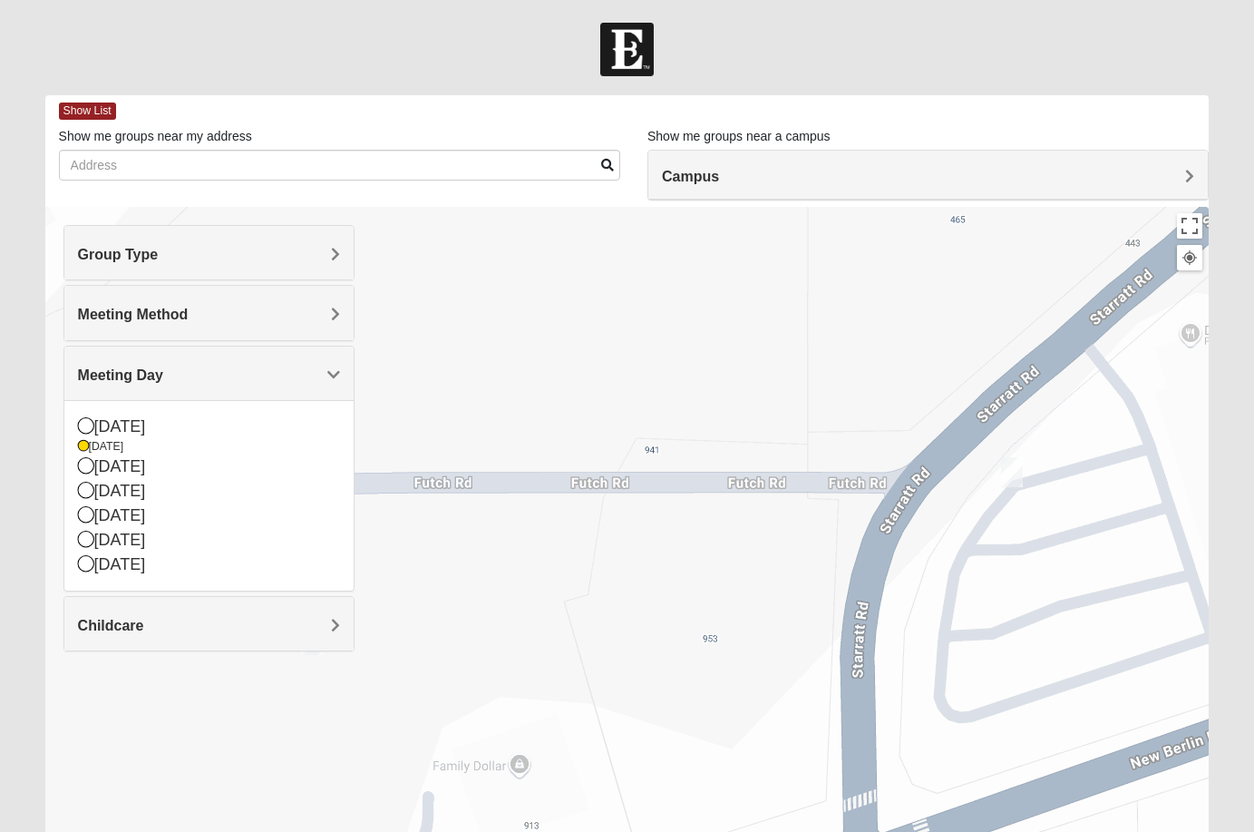
click at [1005, 475] on img "On Campus Mixed Gunsolus/Haldenwang 32218" at bounding box center [1012, 472] width 22 height 30
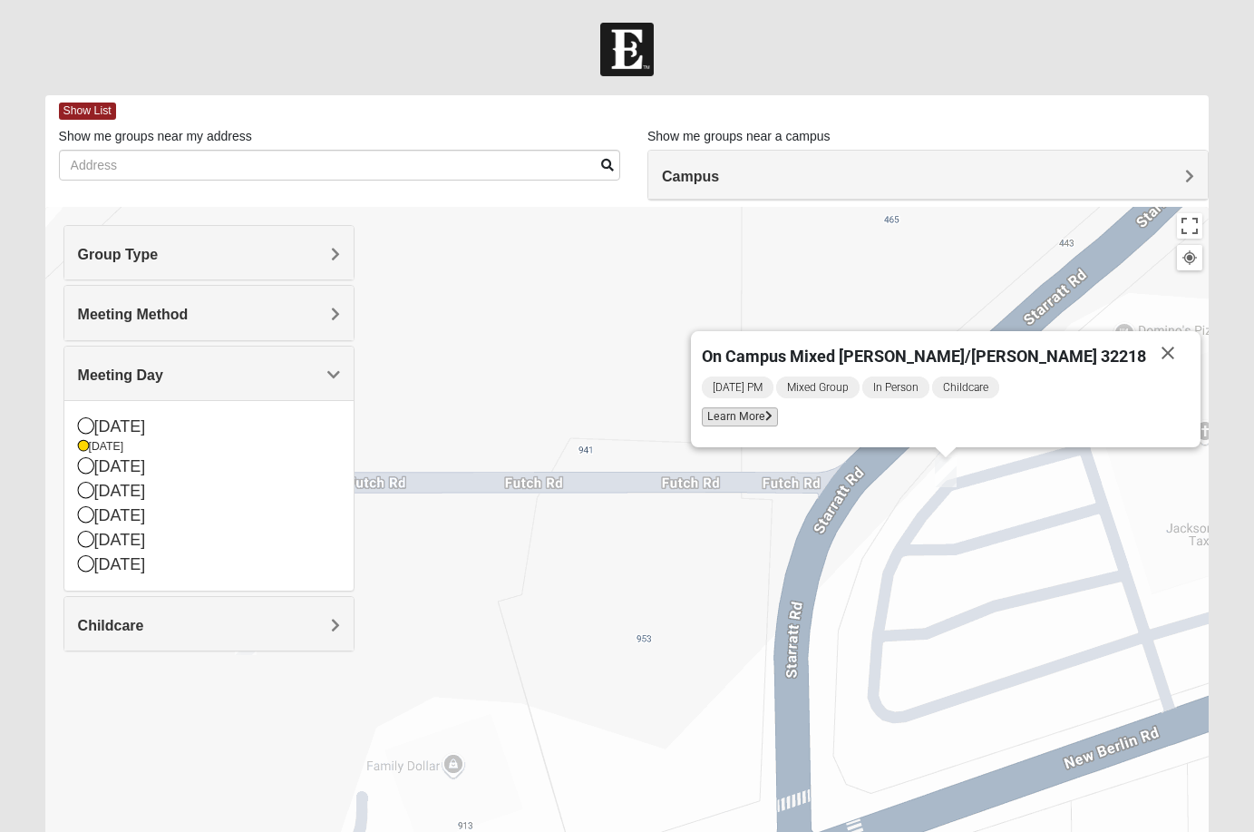
click at [772, 423] on span "Learn More" at bounding box center [740, 416] width 76 height 19
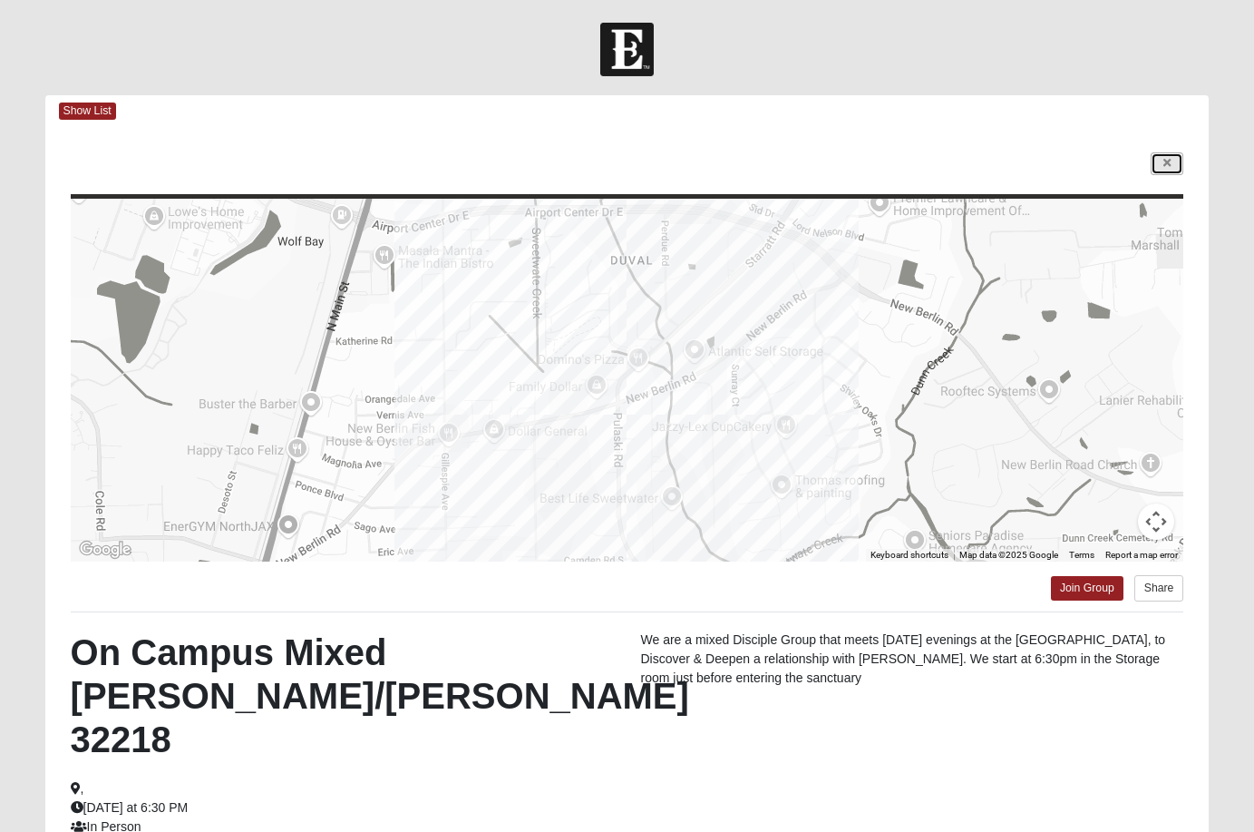
click at [1162, 168] on link at bounding box center [1167, 163] width 33 height 23
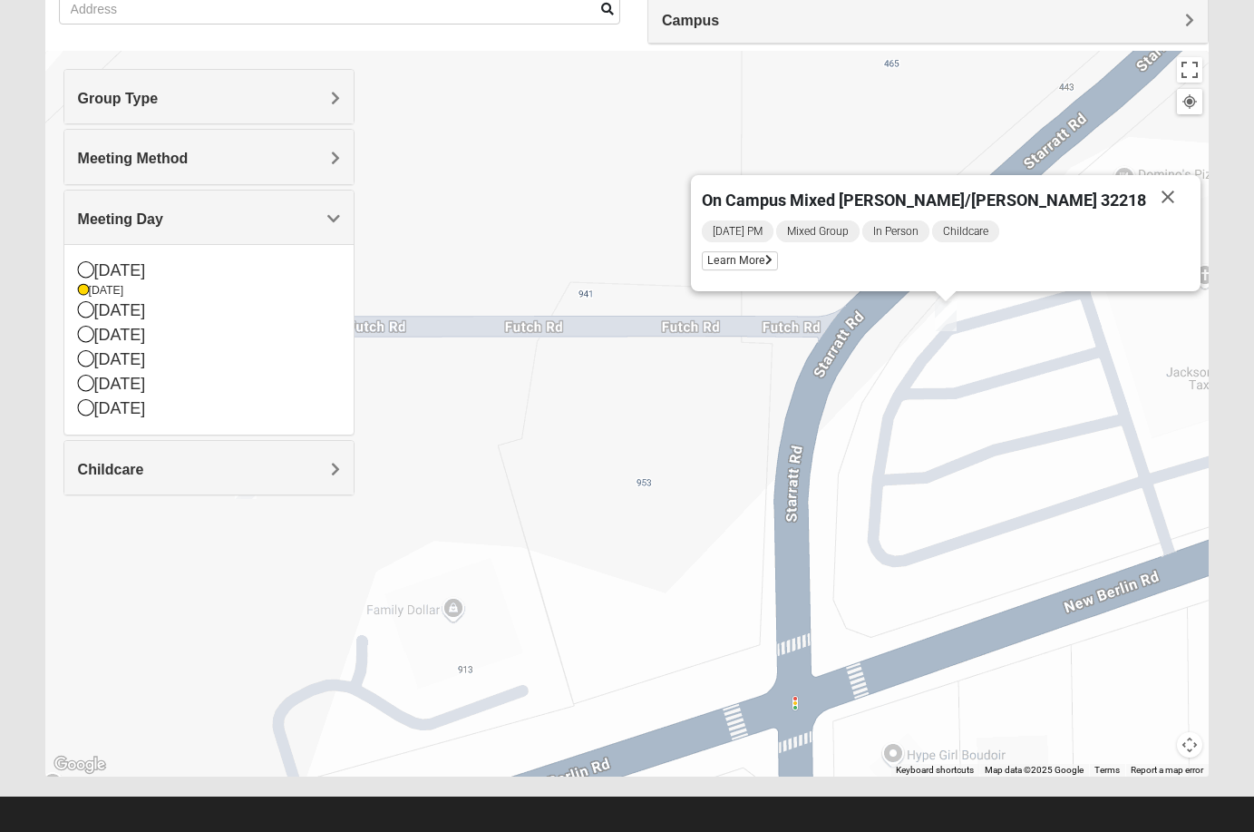
scroll to position [167, 0]
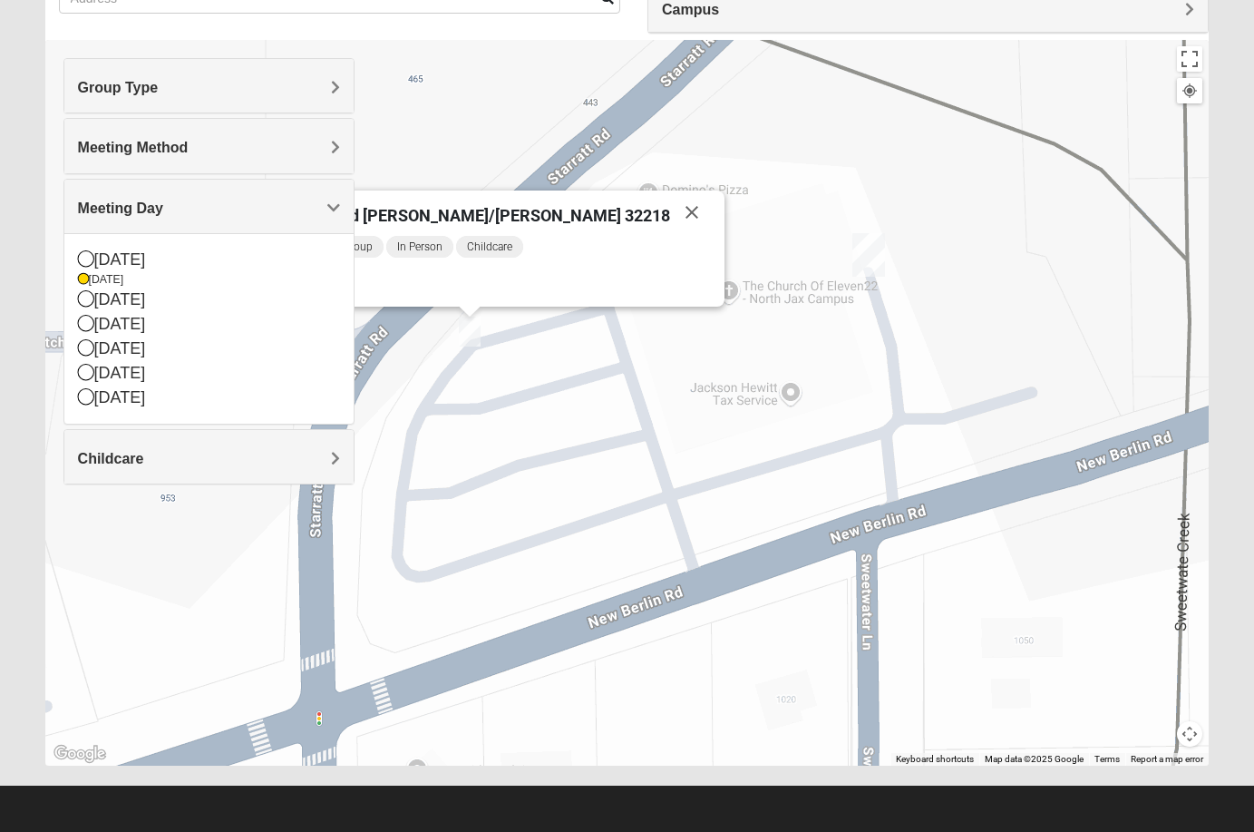
drag, startPoint x: 1138, startPoint y: 438, endPoint x: 658, endPoint y: 465, distance: 480.5
click at [658, 465] on div "On Campus Mixed [PERSON_NAME]/[PERSON_NAME] 32218 [DATE] PM Mixed Group In Pers…" at bounding box center [627, 402] width 1164 height 725
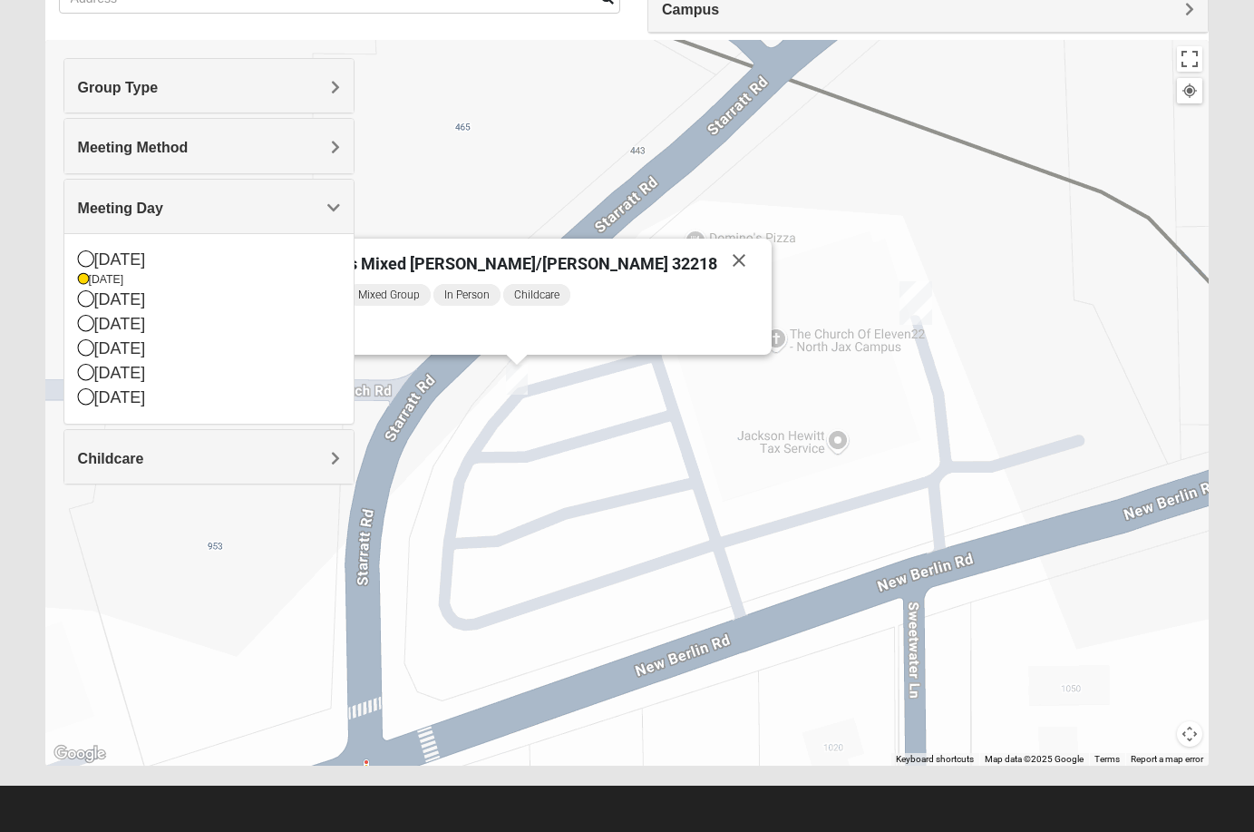
drag, startPoint x: 742, startPoint y: 491, endPoint x: 791, endPoint y: 561, distance: 86.0
click at [791, 561] on div "On Campus Mixed [PERSON_NAME]/[PERSON_NAME] 32218 [DATE] PM Mixed Group In Pers…" at bounding box center [627, 402] width 1164 height 725
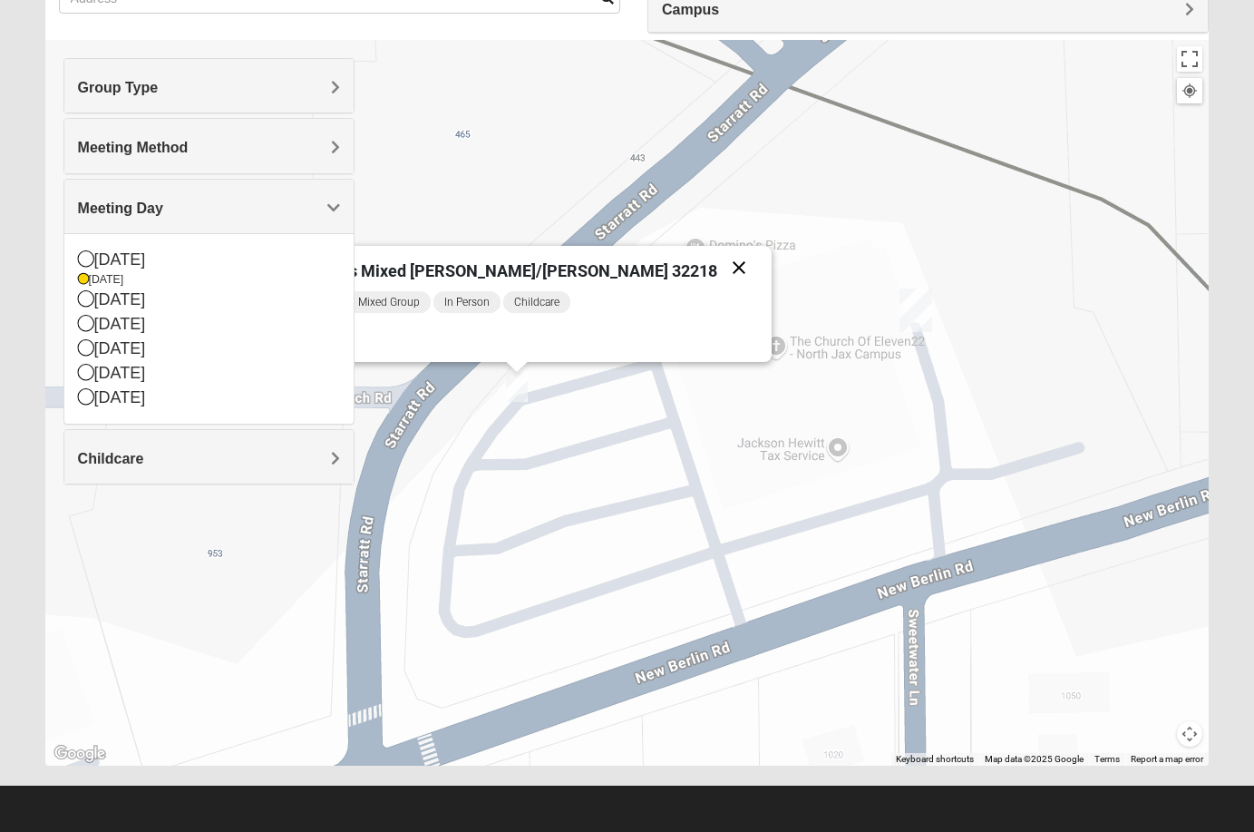
click at [717, 272] on button "Close" at bounding box center [739, 268] width 44 height 44
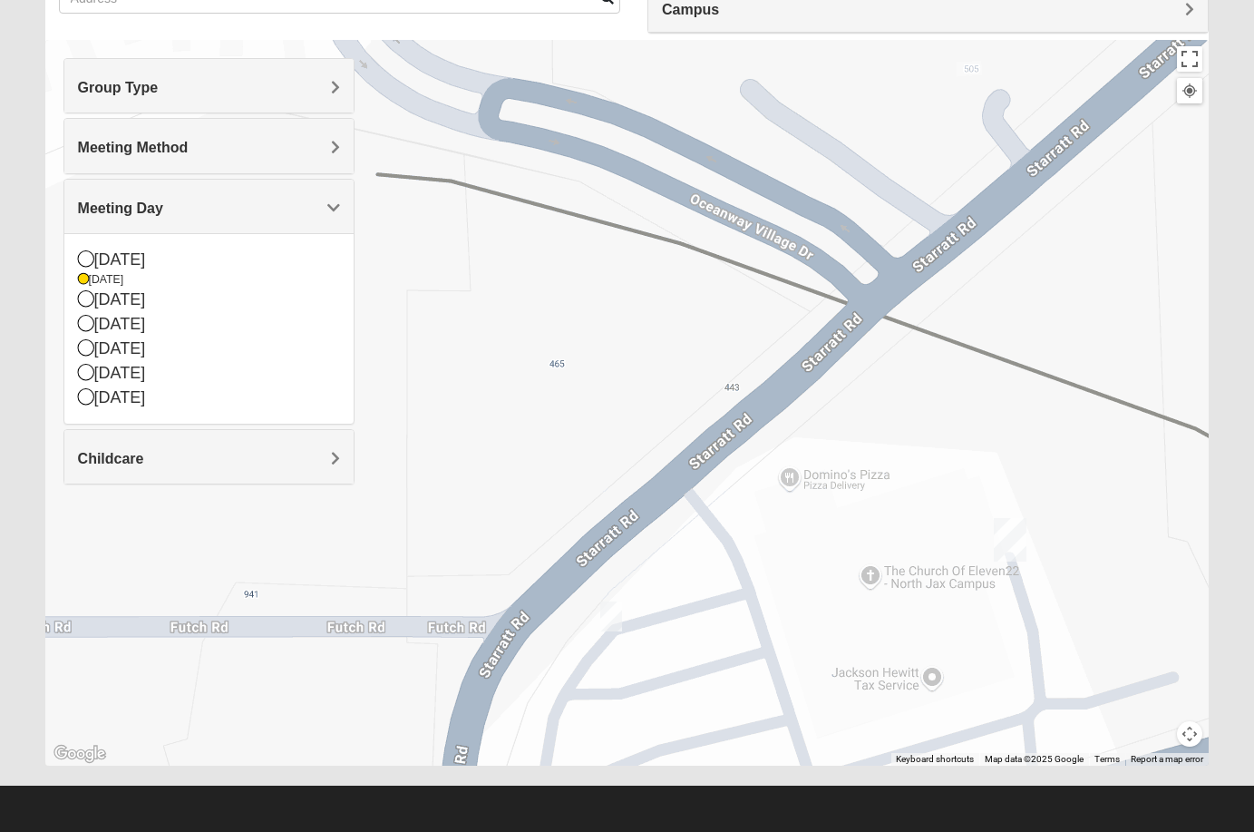
drag, startPoint x: 712, startPoint y: 308, endPoint x: 829, endPoint y: 428, distance: 167.4
click at [829, 431] on div at bounding box center [627, 402] width 1164 height 725
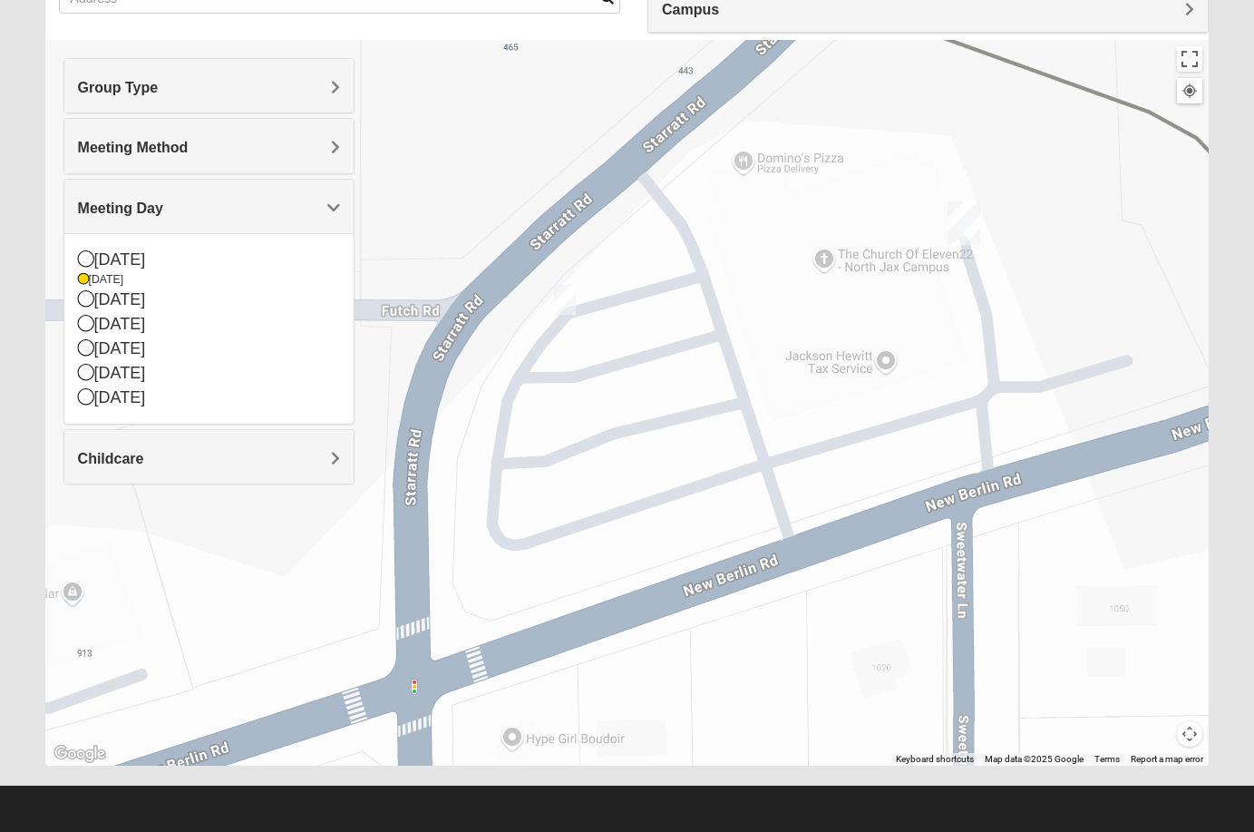
drag, startPoint x: 650, startPoint y: 517, endPoint x: 567, endPoint y: 388, distance: 153.4
click at [567, 388] on div at bounding box center [627, 402] width 1164 height 725
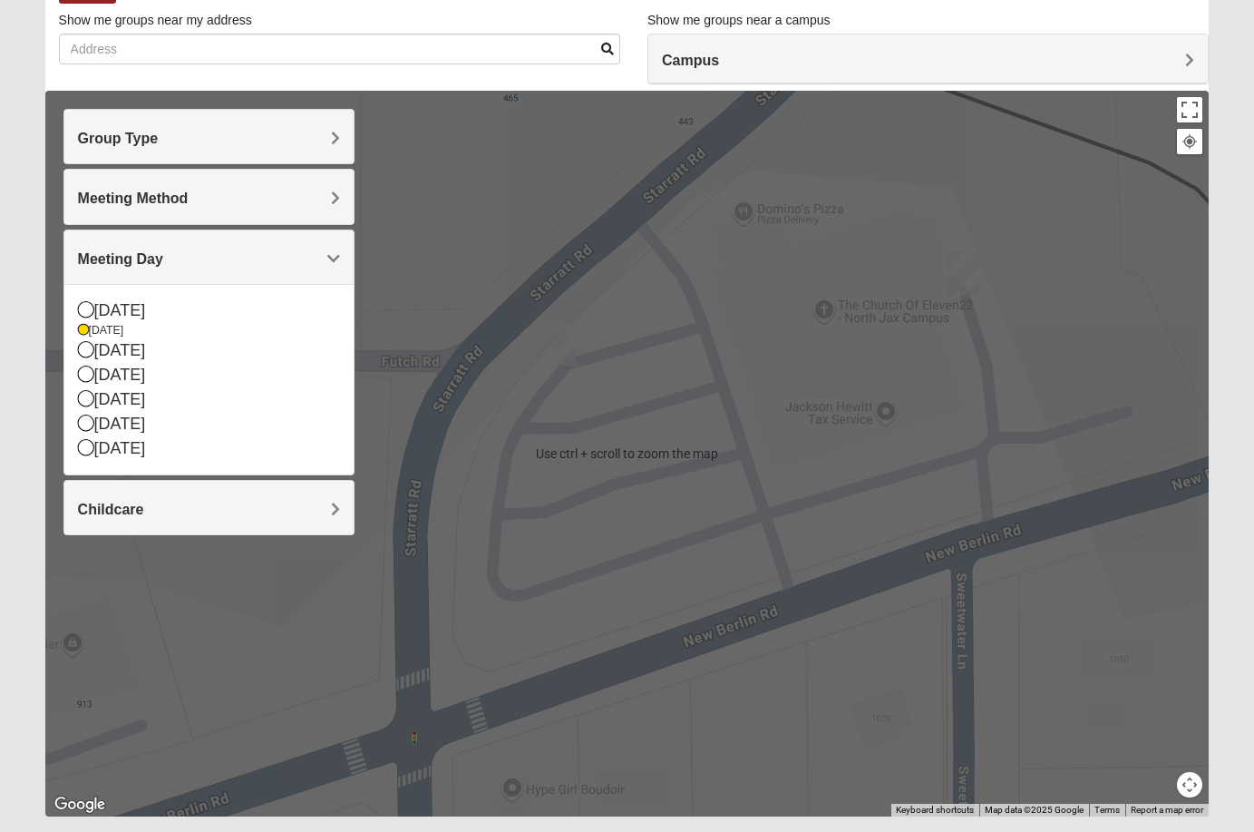
scroll to position [76, 0]
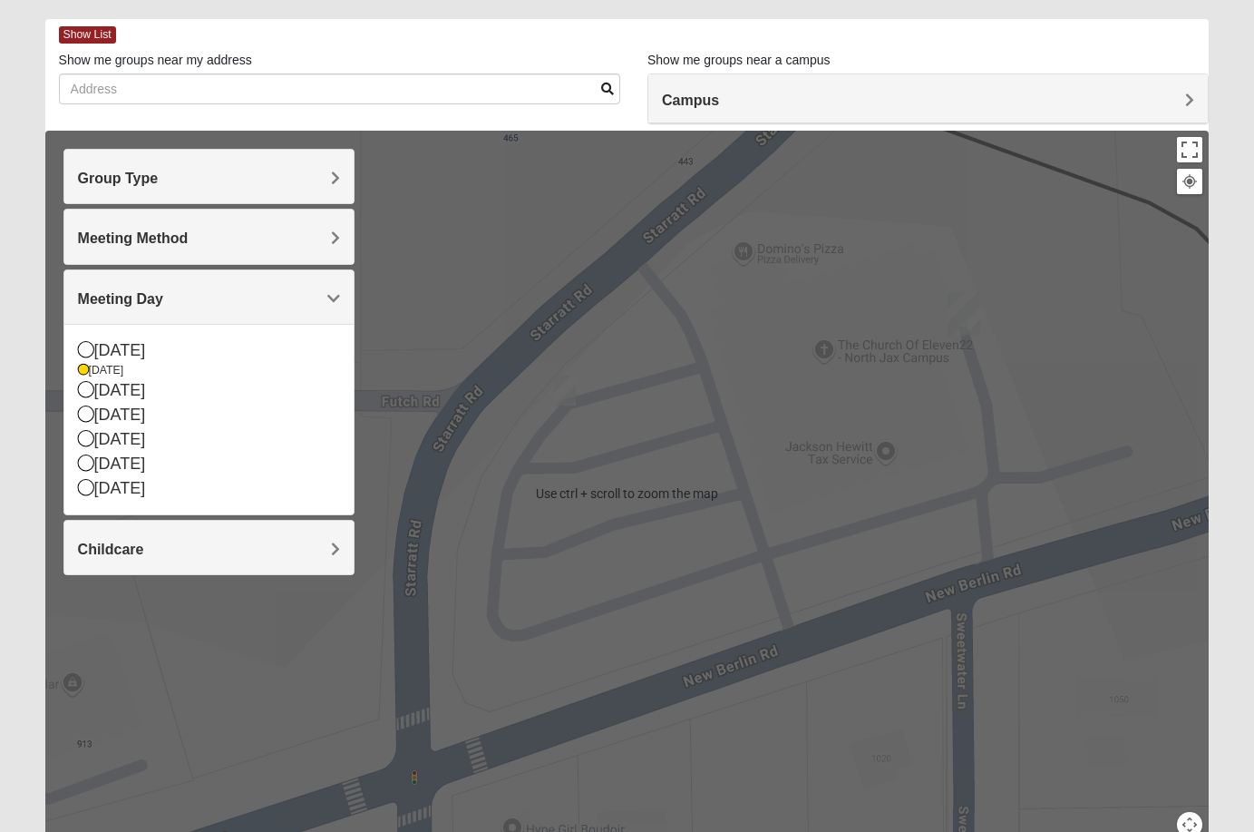
click at [1048, 107] on h4 "Campus" at bounding box center [928, 100] width 532 height 17
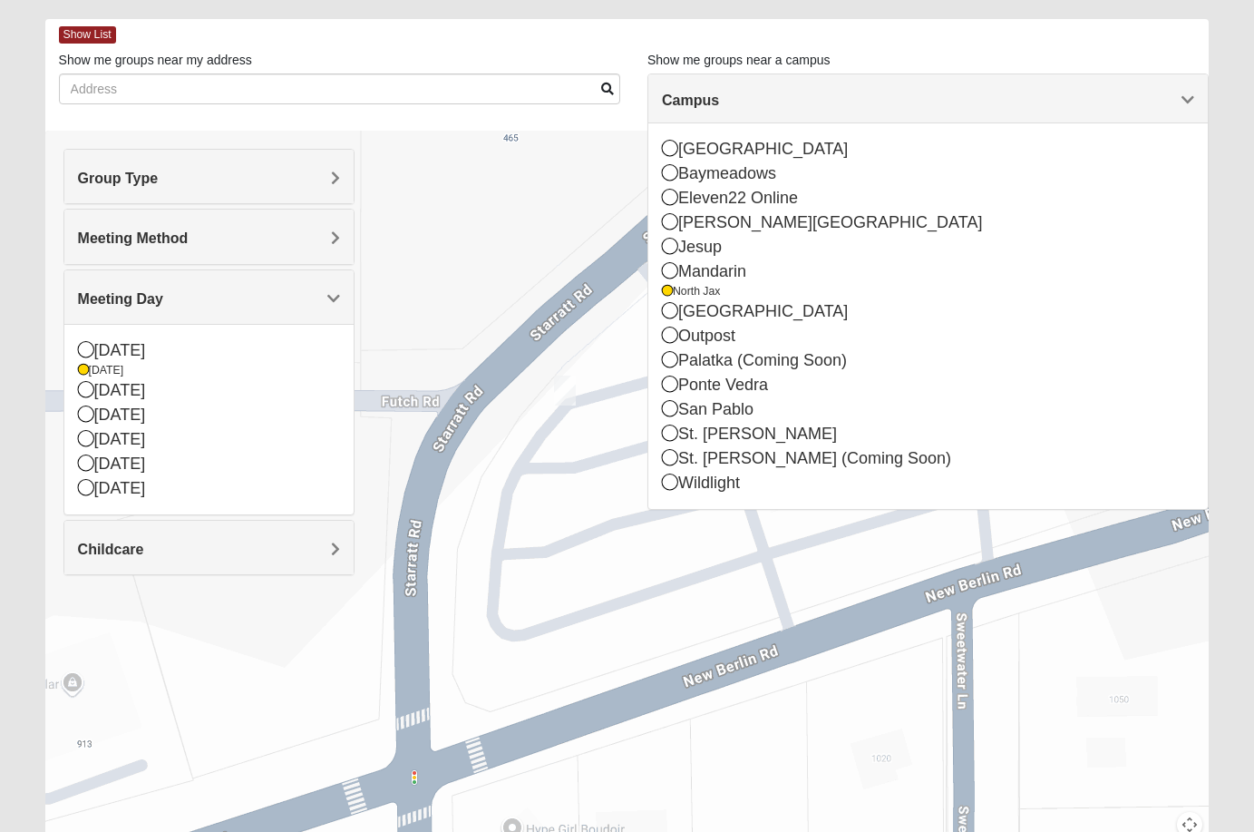
click at [832, 681] on div at bounding box center [627, 493] width 1164 height 725
click at [719, 99] on span "Campus" at bounding box center [690, 99] width 57 height 15
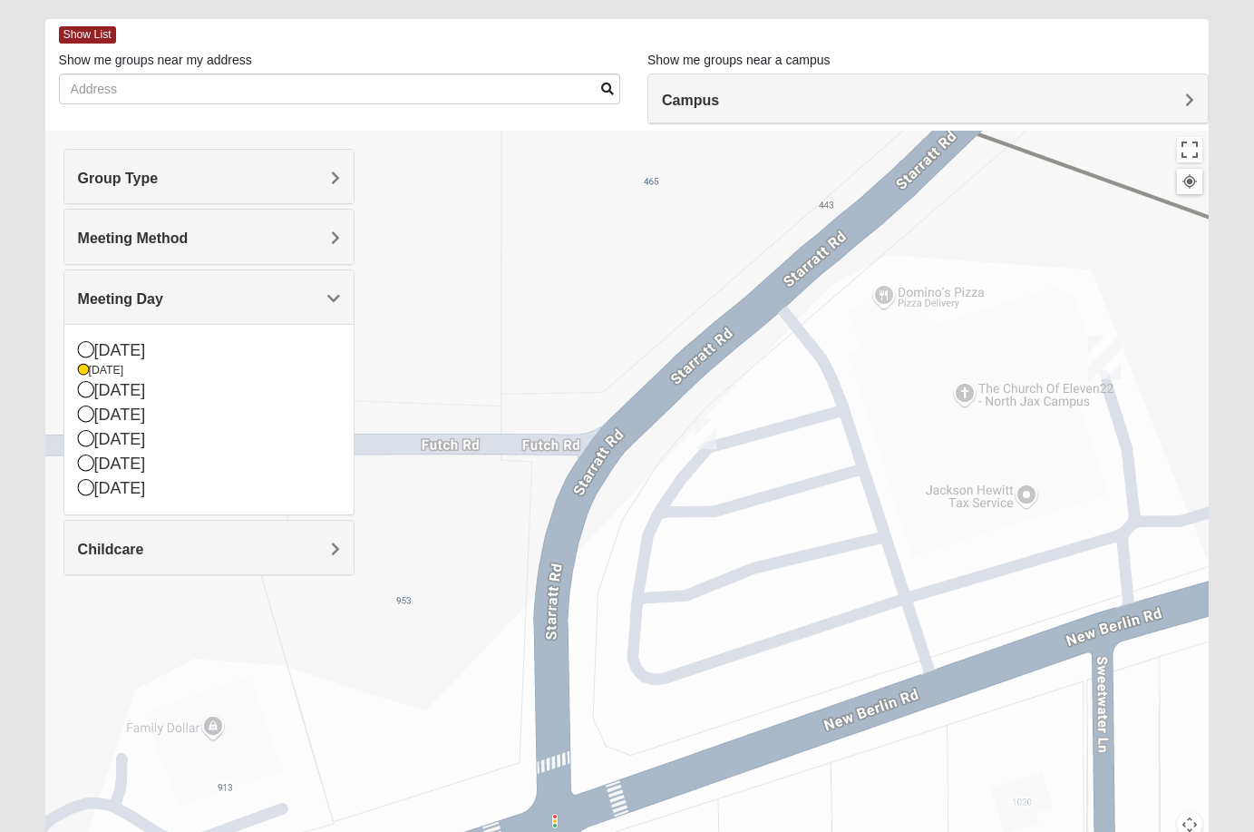
drag, startPoint x: 807, startPoint y: 346, endPoint x: 948, endPoint y: 392, distance: 147.7
click at [948, 392] on div at bounding box center [627, 493] width 1164 height 725
